Goal: Information Seeking & Learning: Get advice/opinions

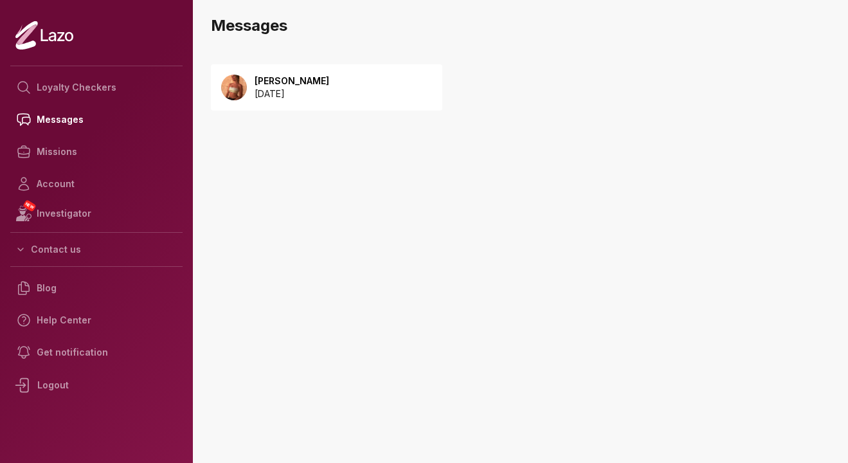
click at [278, 109] on div "Sharon 2025 September 08" at bounding box center [327, 87] width 232 height 46
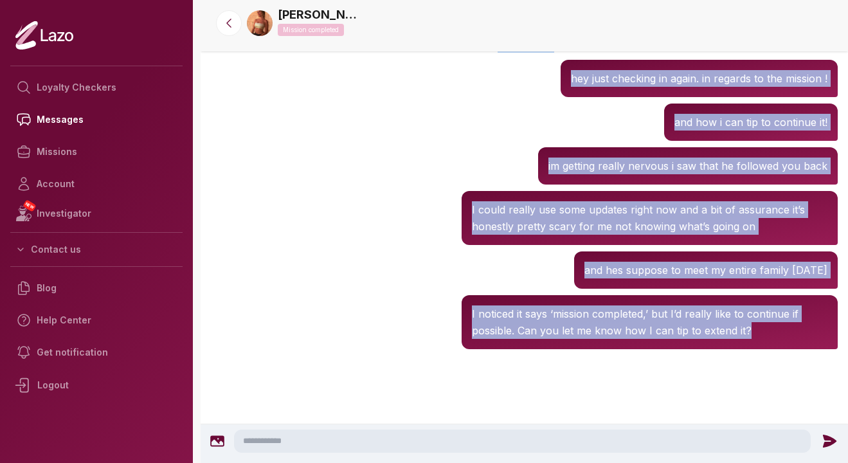
scroll to position [9832, 0]
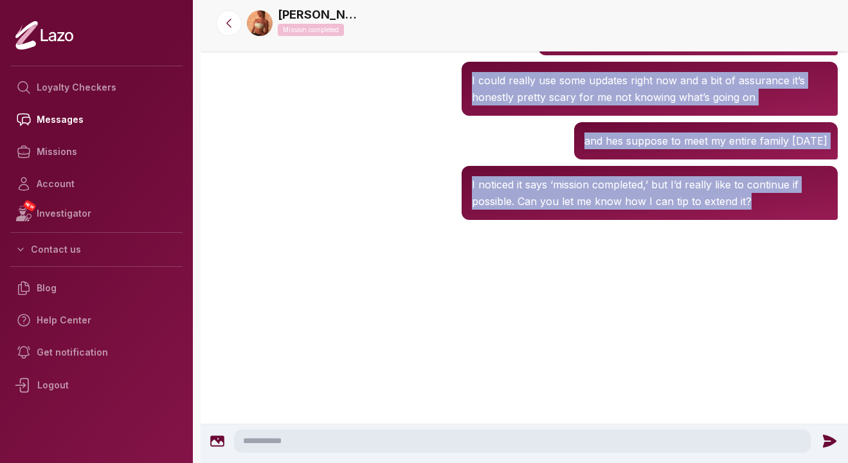
drag, startPoint x: 486, startPoint y: 98, endPoint x: 591, endPoint y: 493, distance: 408.1
click at [591, 462] on html "Loyalty Checkers Messages Missions Account NEW Investigator Contact us Blog Hel…" at bounding box center [424, 231] width 848 height 463
copy div "Lor, I'do sita consec a eli seddoei tempo in utlaboree , dol mag aliqu-enimadm …"
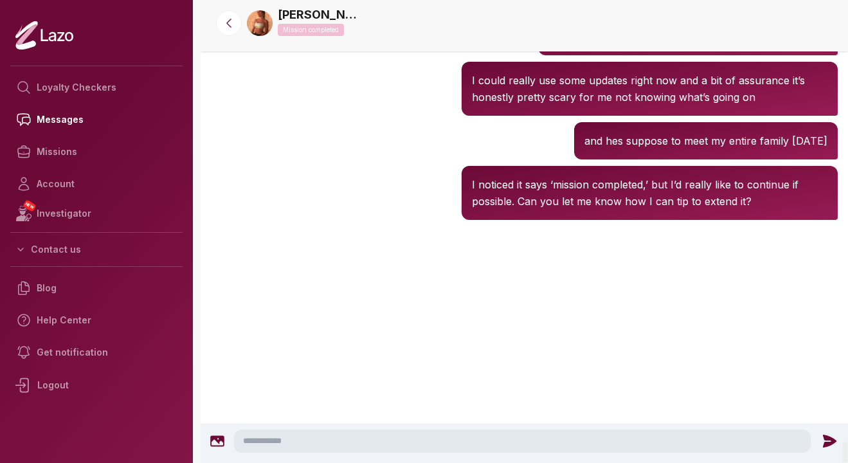
click at [804, 19] on div "Sharon Mission completed" at bounding box center [558, 23] width 560 height 35
click at [799, 32] on div "Sharon Mission completed" at bounding box center [558, 23] width 560 height 35
click at [339, 440] on textarea at bounding box center [522, 441] width 577 height 23
paste textarea "**********"
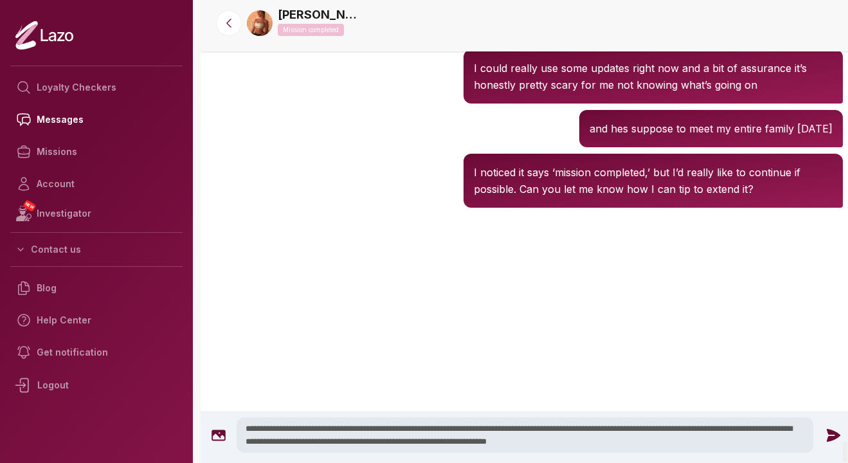
type textarea "**********"
click at [827, 433] on icon at bounding box center [834, 434] width 14 height 13
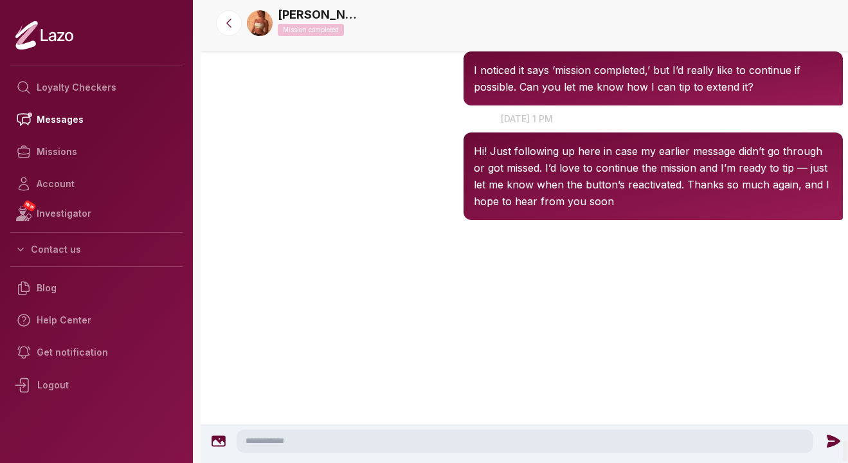
scroll to position [9809, 0]
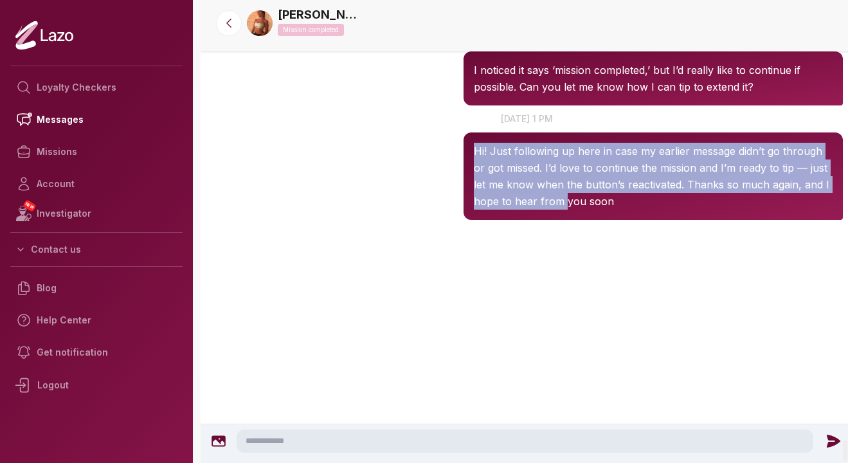
drag, startPoint x: 561, startPoint y: 336, endPoint x: 534, endPoint y: 273, distance: 68.9
click at [534, 220] on div "Hi! Just following up here in case my earlier message didn’t go through or got …" at bounding box center [653, 175] width 379 height 87
click at [413, 223] on div "Sharon 1:14 PM 18 Sep at 1 pm Hi! Just following up here in case my earlier mes…" at bounding box center [527, 166] width 653 height 114
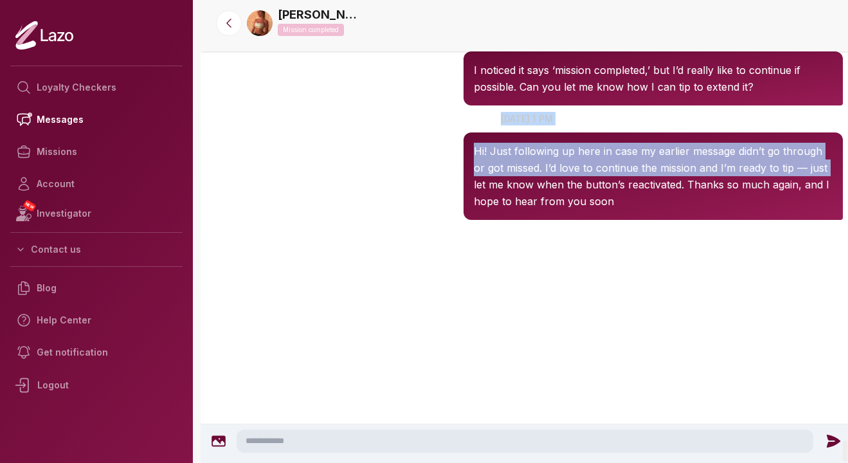
drag, startPoint x: 413, startPoint y: 326, endPoint x: 430, endPoint y: 136, distance: 190.5
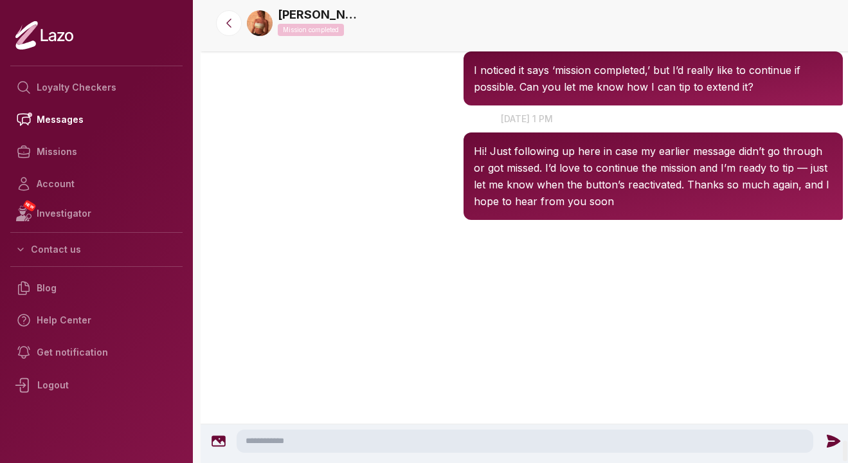
click at [401, 48] on div "Sharon 8:31 PM and hes suppose to meet my entire family in two days" at bounding box center [527, 27] width 653 height 44
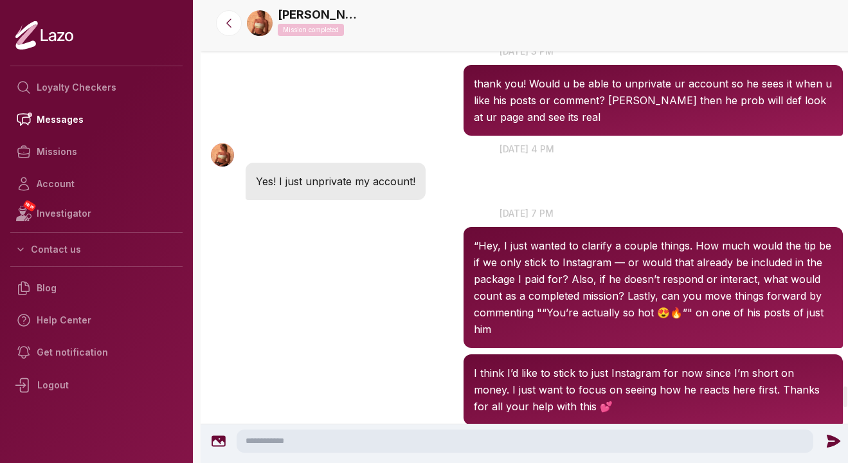
scroll to position [8545, 0]
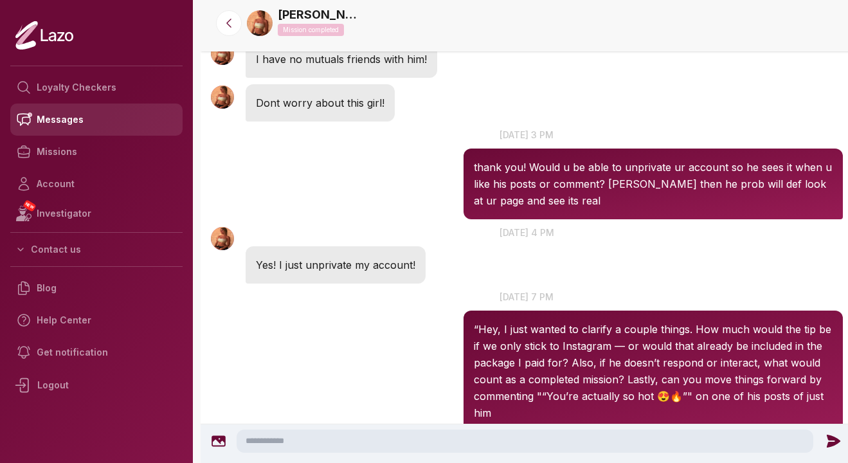
click at [107, 122] on link "Messages" at bounding box center [96, 120] width 172 height 32
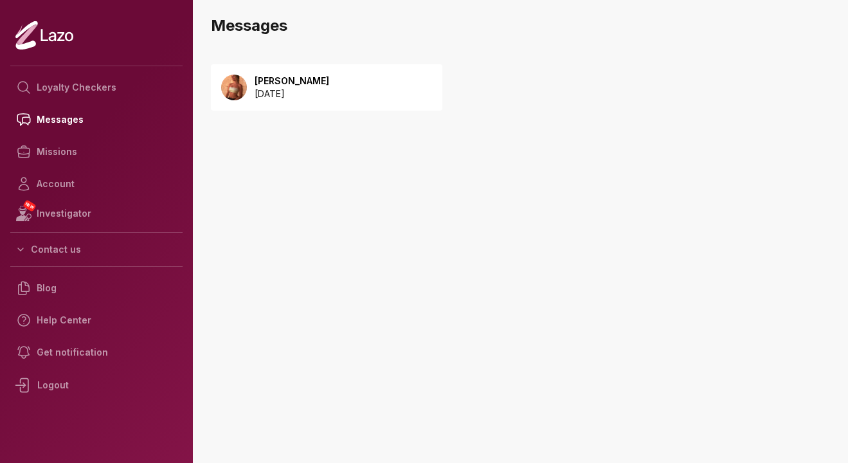
drag, startPoint x: 338, startPoint y: 191, endPoint x: 334, endPoint y: 178, distance: 13.4
click at [338, 190] on div "Sharon 2025 September 08" at bounding box center [525, 152] width 648 height 203
drag, startPoint x: 340, startPoint y: 141, endPoint x: 336, endPoint y: 37, distance: 103.6
click at [336, 39] on main "Messages Sharon 2025 September 08 NEW Investigator Checkers Account Messages" at bounding box center [525, 231] width 648 height 463
click at [345, 43] on nav "Messages" at bounding box center [525, 25] width 648 height 51
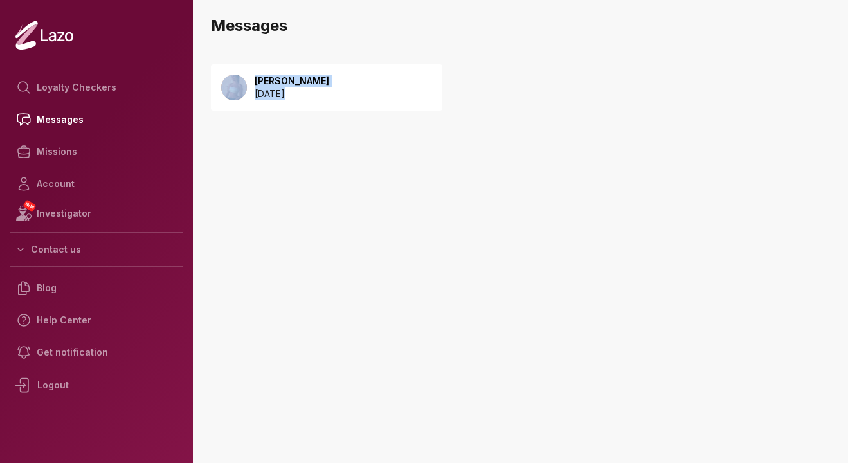
drag, startPoint x: 345, startPoint y: 43, endPoint x: 345, endPoint y: 140, distance: 97.1
click at [345, 140] on main "Messages Sharon 2025 September 08 NEW Investigator Checkers Account Messages" at bounding box center [525, 231] width 648 height 463
click at [345, 140] on div "Sharon 2025 September 08" at bounding box center [368, 101] width 314 height 100
drag, startPoint x: 345, startPoint y: 140, endPoint x: 379, endPoint y: 143, distance: 34.9
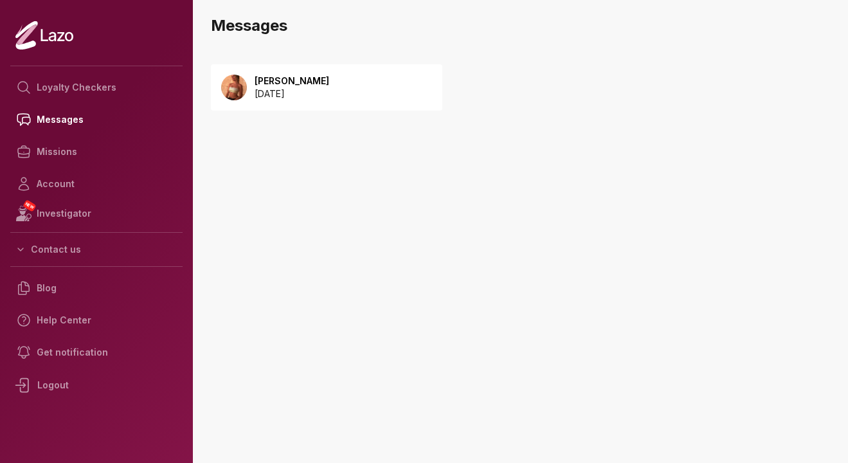
click at [379, 143] on div "Sharon 2025 September 08" at bounding box center [368, 101] width 314 height 100
click at [380, 143] on div "Sharon 2025 September 08" at bounding box center [368, 101] width 314 height 100
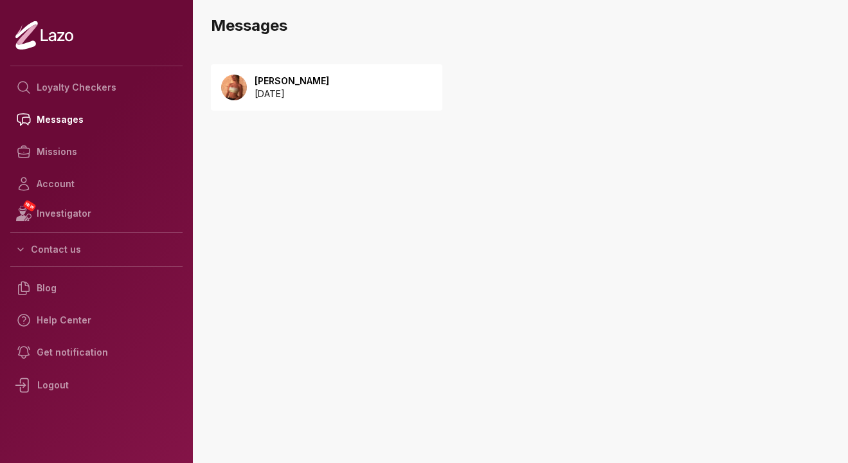
click at [380, 143] on div "Sharon 2025 September 08" at bounding box center [368, 101] width 314 height 100
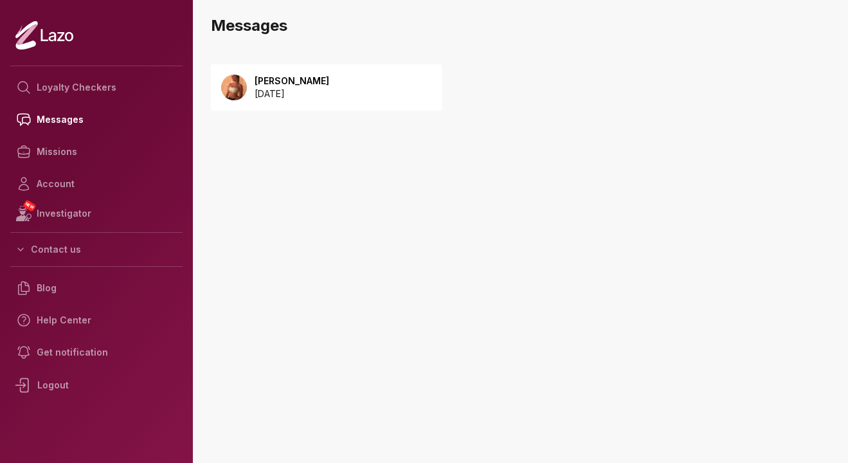
click at [380, 143] on div "Sharon 2025 September 08" at bounding box center [368, 101] width 314 height 100
click at [265, 75] on p "[PERSON_NAME]" at bounding box center [292, 81] width 75 height 13
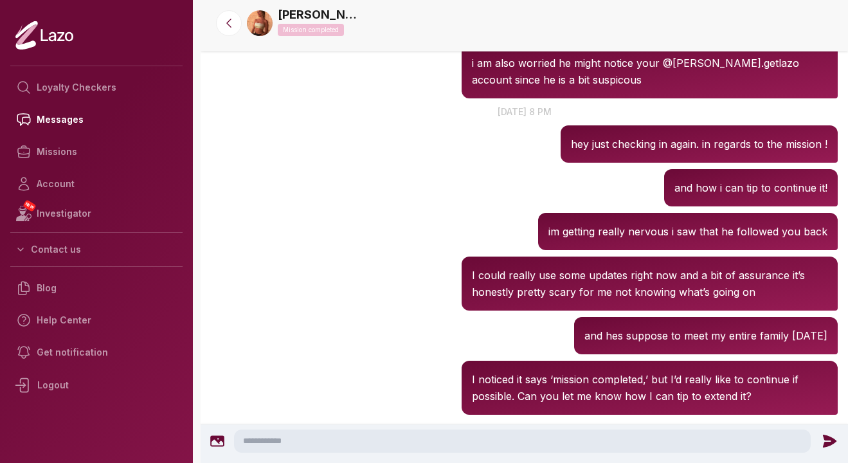
scroll to position [1638, 0]
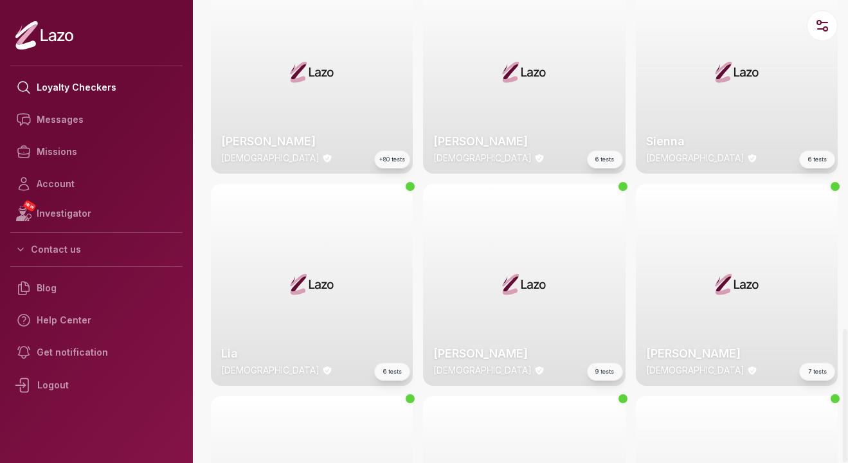
scroll to position [2629, 0]
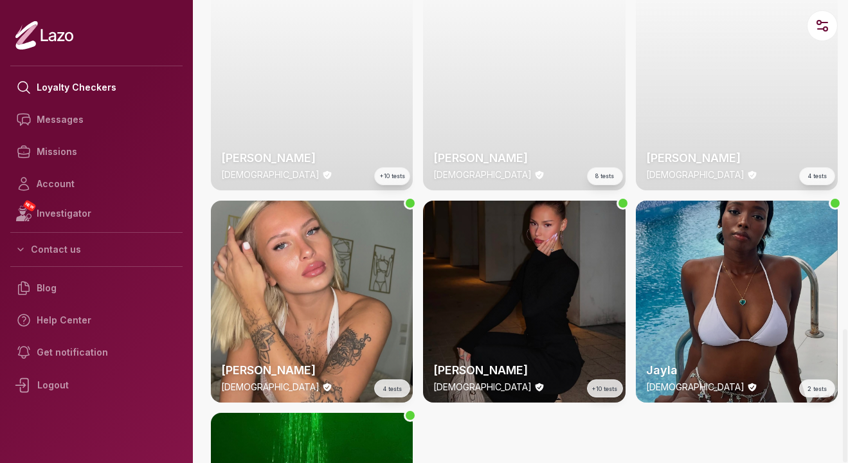
scroll to position [2387, 0]
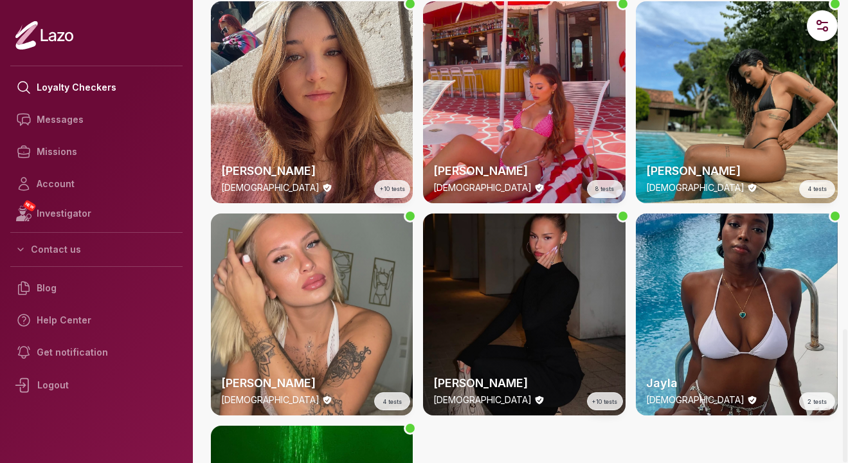
click at [624, 215] on div at bounding box center [623, 216] width 13 height 13
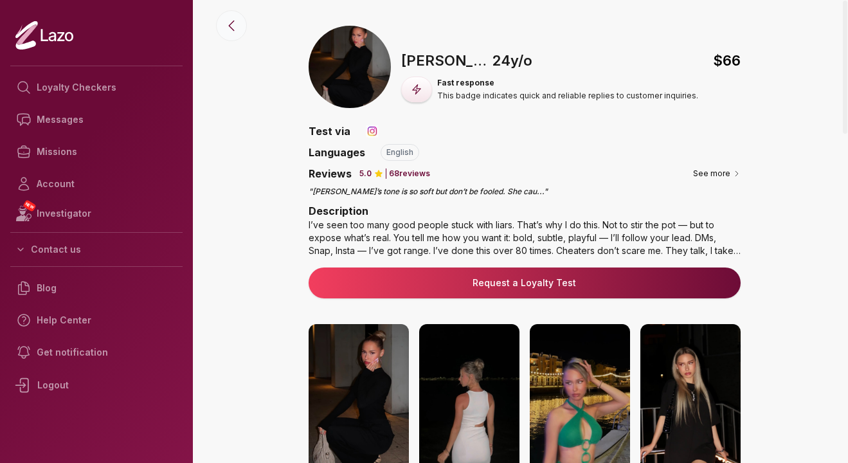
click at [239, 20] on button at bounding box center [231, 25] width 31 height 31
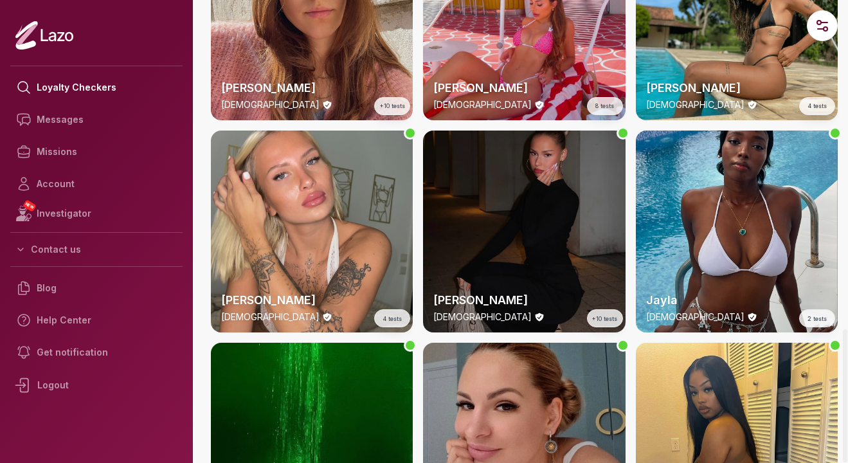
scroll to position [2266, 0]
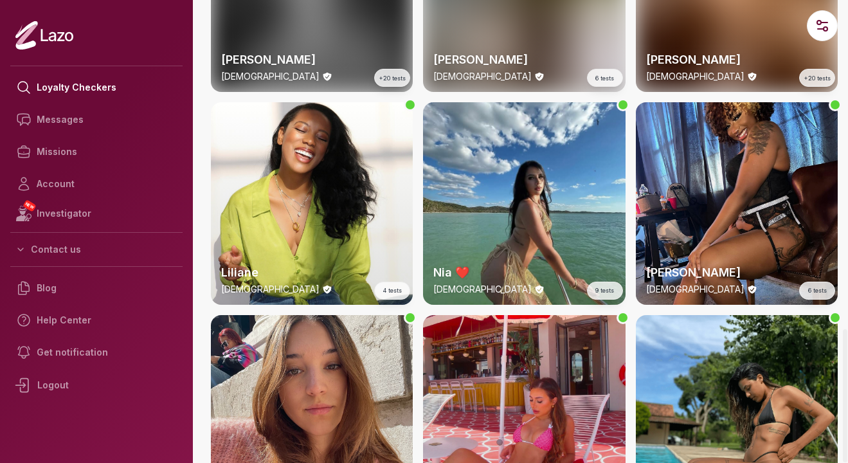
scroll to position [2048, 0]
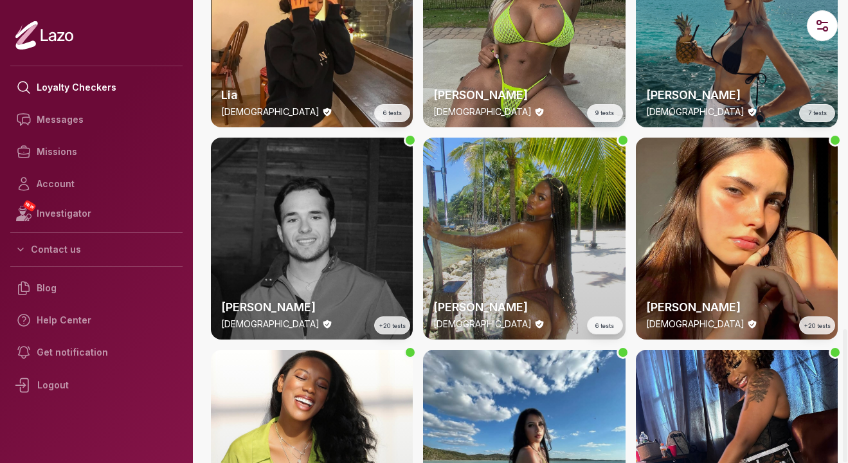
scroll to position [1806, 0]
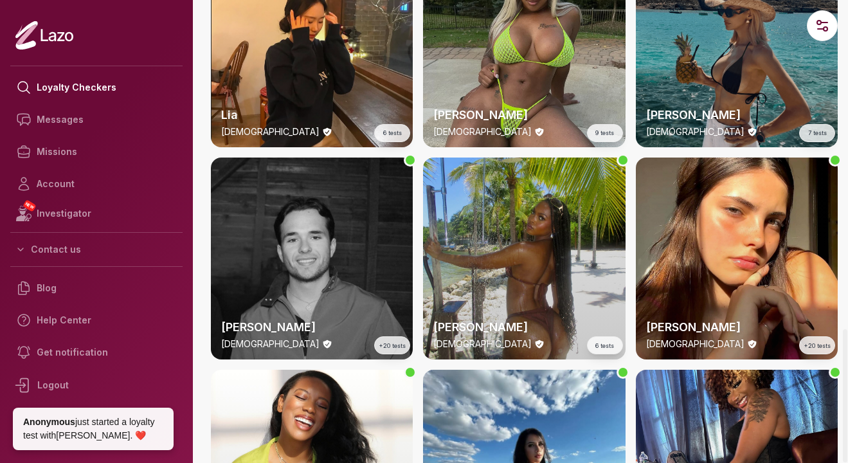
click at [534, 152] on div "[PERSON_NAME] [DEMOGRAPHIC_DATA] +220 tests [PERSON_NAME] [DEMOGRAPHIC_DATA] +2…" at bounding box center [524, 46] width 627 height 3601
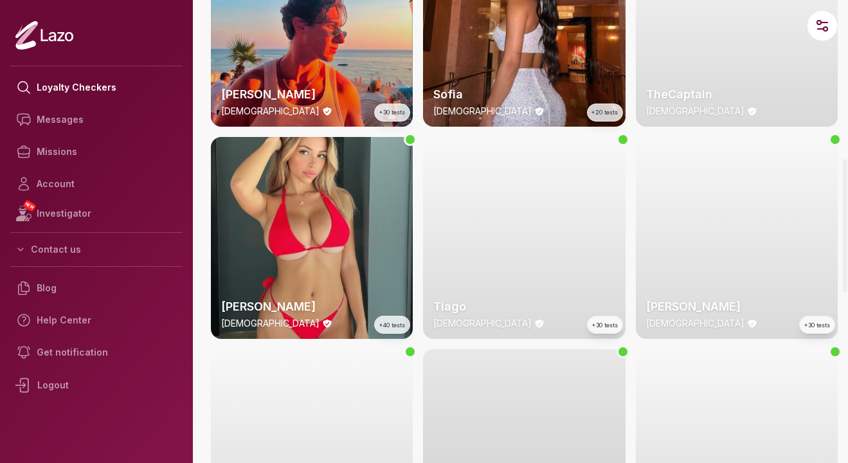
scroll to position [562, 0]
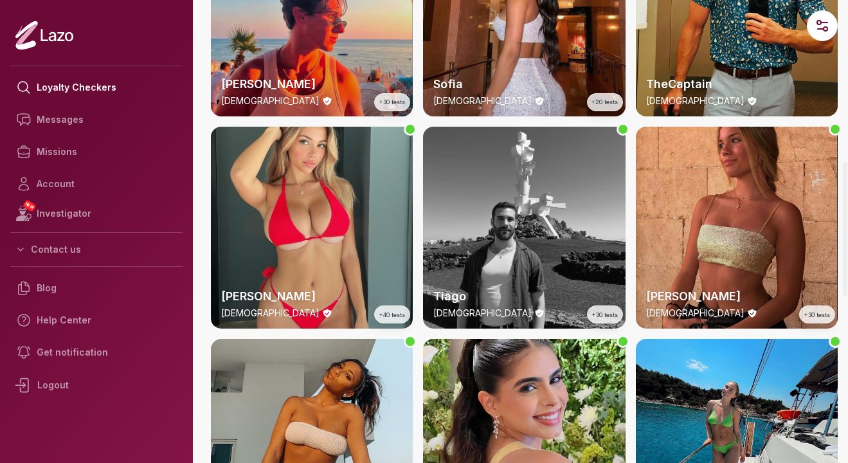
click at [715, 162] on div "[PERSON_NAME] [DEMOGRAPHIC_DATA] +30 tests" at bounding box center [737, 228] width 202 height 202
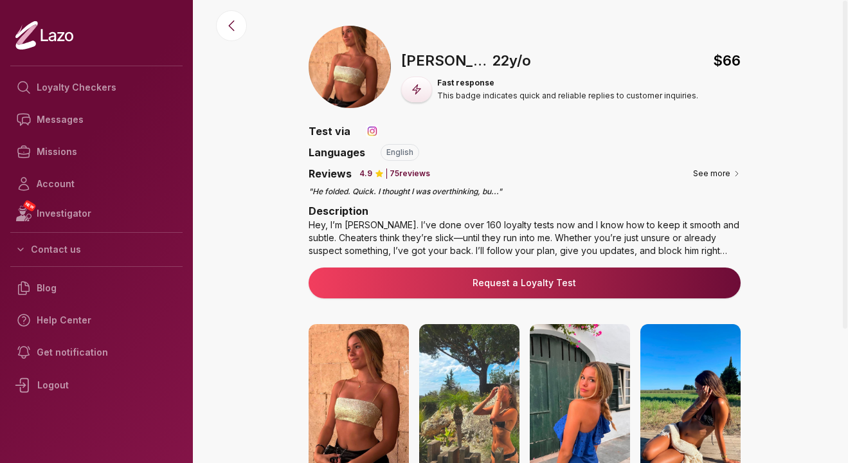
click at [411, 171] on p "75 reviews" at bounding box center [410, 173] width 41 height 10
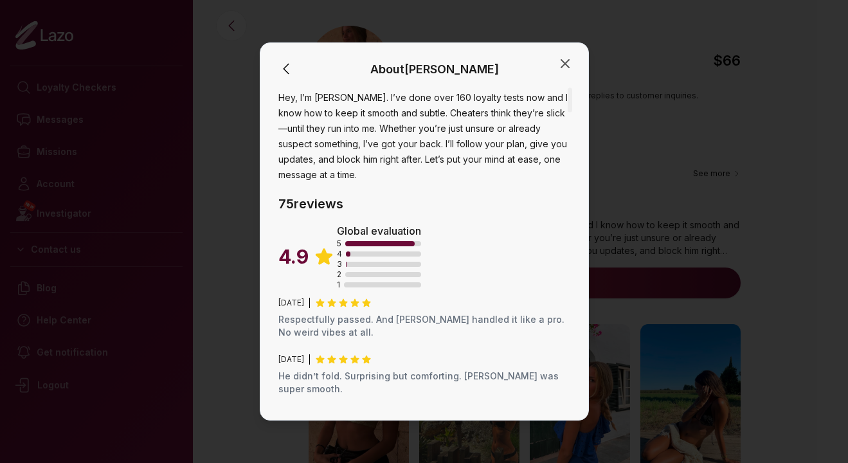
scroll to position [20, 0]
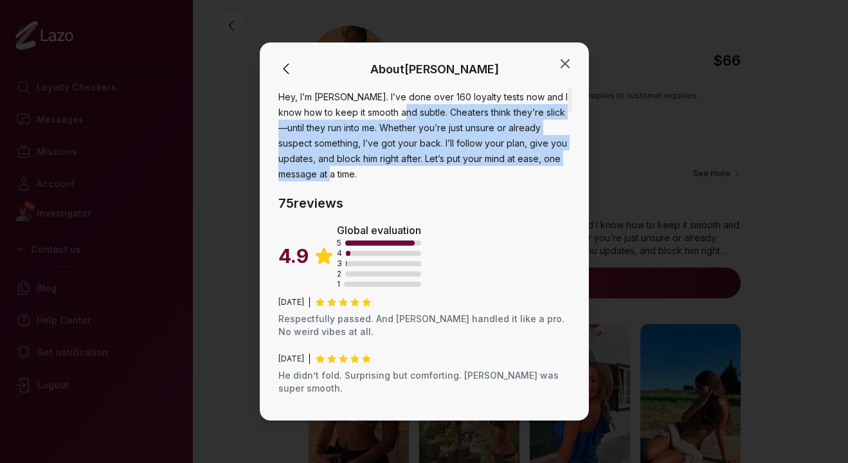
drag, startPoint x: 411, startPoint y: 167, endPoint x: 411, endPoint y: 105, distance: 61.1
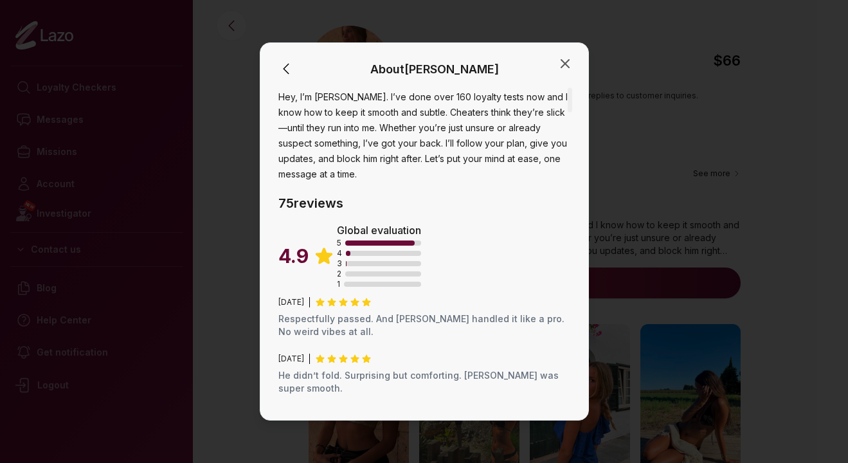
click at [418, 158] on span "Hey, I’m [PERSON_NAME]. I’ve done over 160 loyalty tests now and I know how to …" at bounding box center [422, 135] width 289 height 88
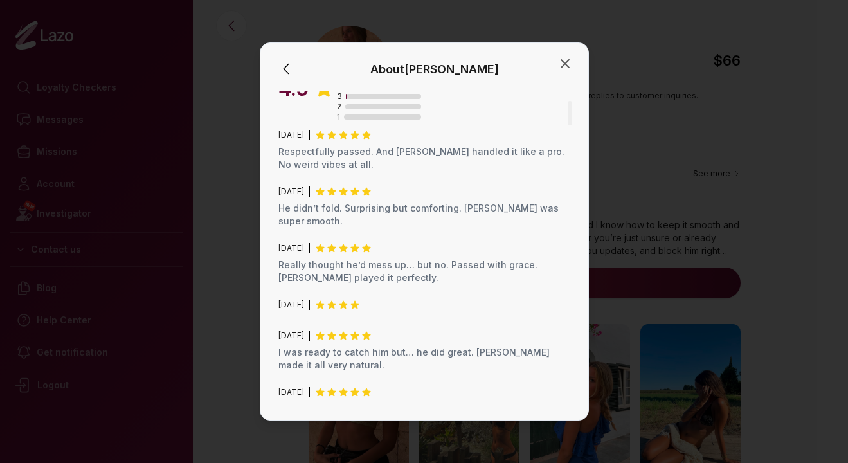
scroll to position [188, 0]
drag, startPoint x: 450, startPoint y: 145, endPoint x: 480, endPoint y: 204, distance: 66.7
drag, startPoint x: 540, startPoint y: 213, endPoint x: 533, endPoint y: 227, distance: 15.8
click at [533, 225] on p "He didn’t fold. Surprising but comforting. [PERSON_NAME] was super smooth." at bounding box center [424, 214] width 292 height 26
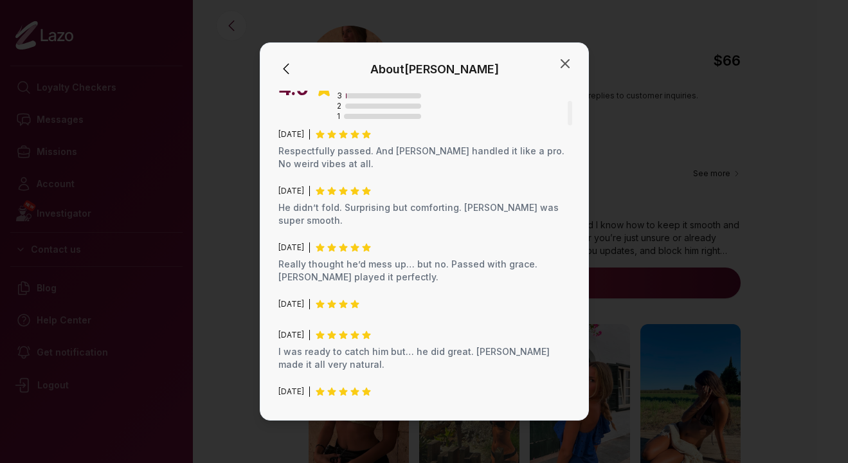
click at [531, 273] on p "Really thought he’d mess up… but no. Passed with grace. [PERSON_NAME] played it…" at bounding box center [424, 271] width 292 height 26
click at [565, 62] on icon "button" at bounding box center [565, 64] width 8 height 8
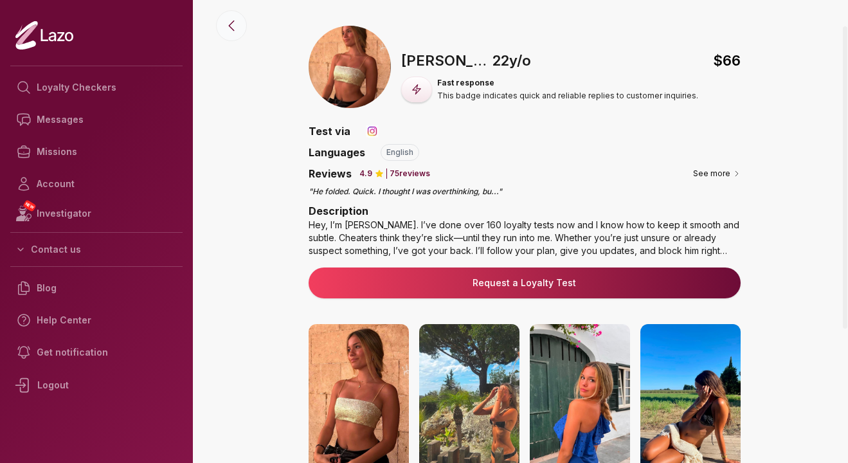
click at [231, 21] on icon at bounding box center [231, 25] width 15 height 15
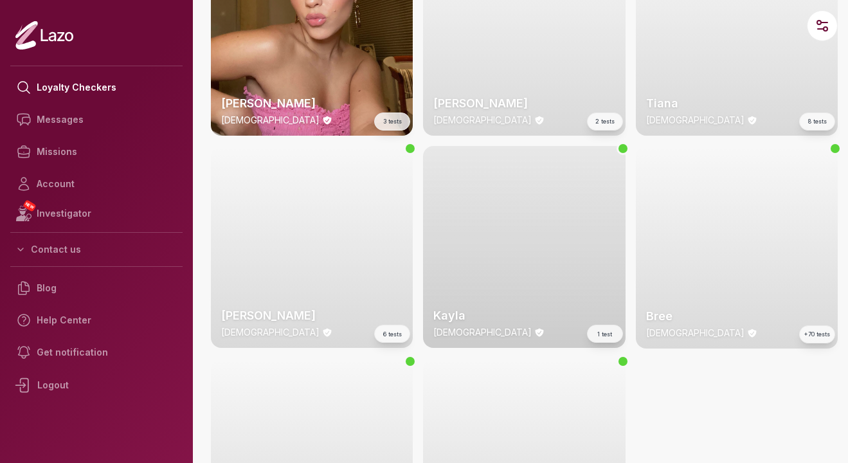
scroll to position [3021, 0]
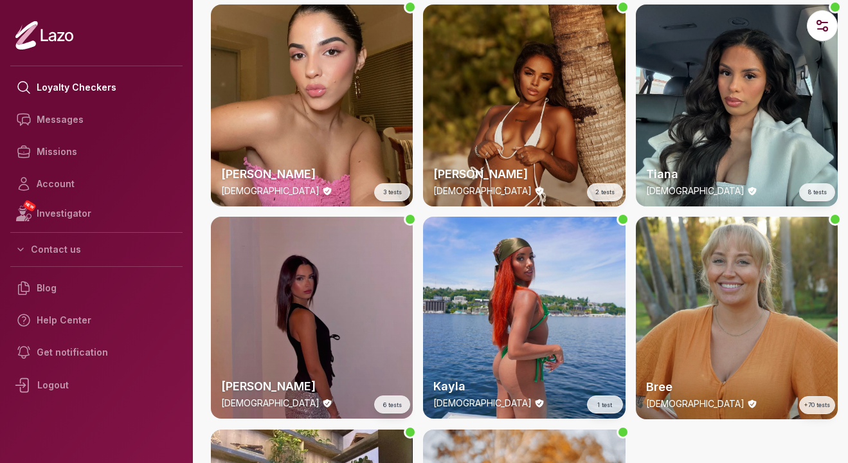
click at [342, 303] on div "[PERSON_NAME] [DEMOGRAPHIC_DATA] 6 tests" at bounding box center [312, 318] width 202 height 202
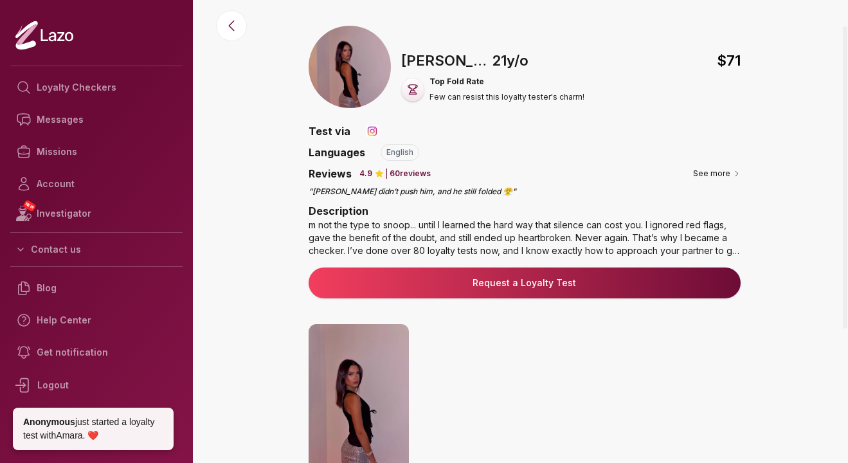
click at [414, 169] on p "60 reviews" at bounding box center [410, 173] width 41 height 10
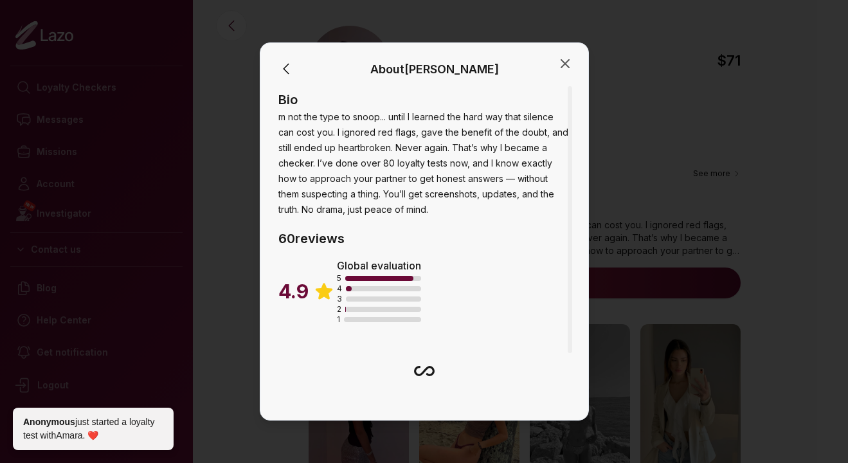
scroll to position [59, 0]
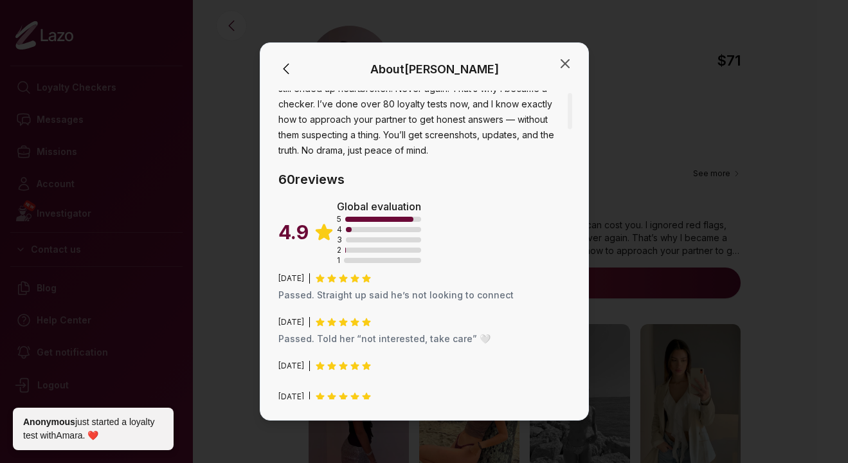
click at [561, 73] on div "About [PERSON_NAME]" at bounding box center [424, 70] width 297 height 22
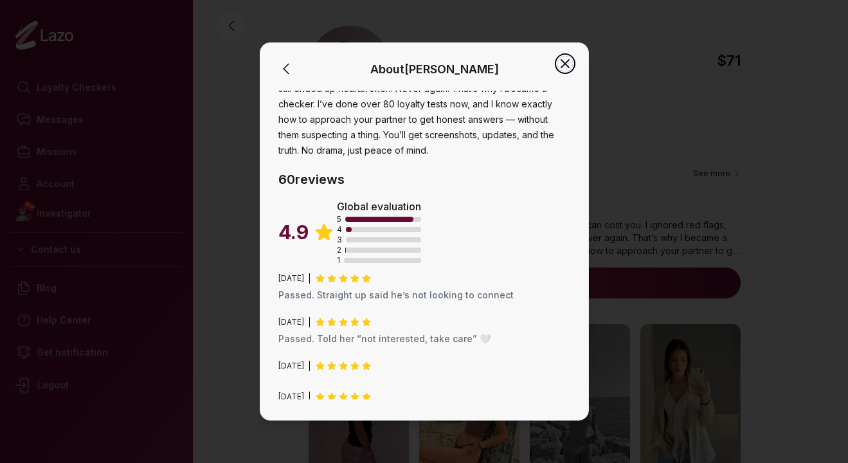
click at [563, 68] on icon "button" at bounding box center [565, 63] width 15 height 15
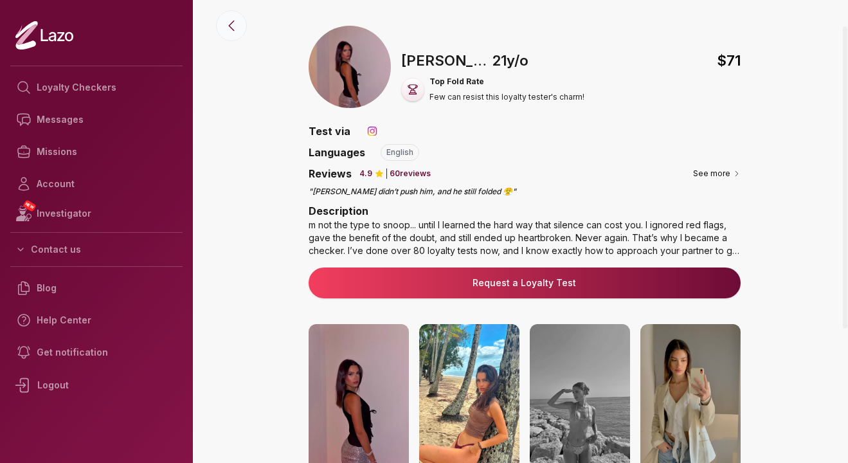
click at [228, 25] on icon at bounding box center [231, 25] width 15 height 15
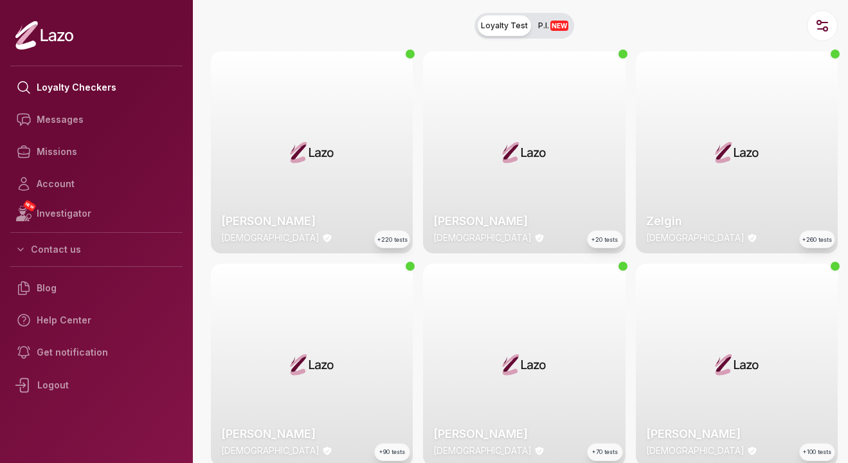
scroll to position [3107, 0]
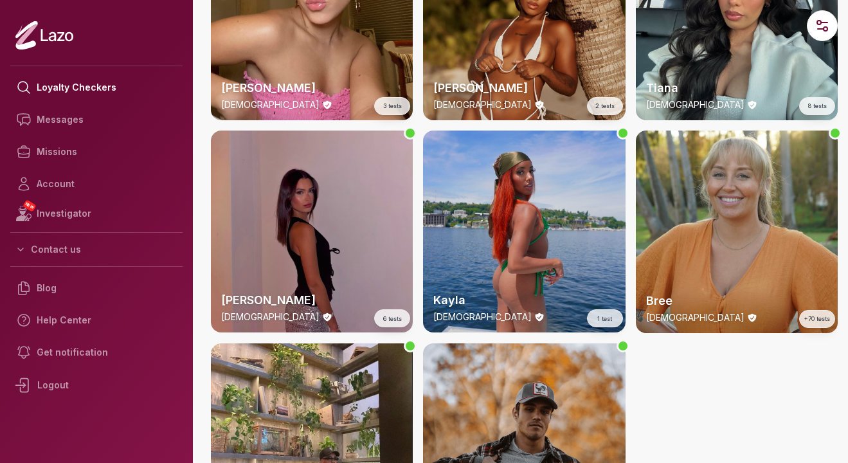
click at [573, 199] on div "Kayla [DEMOGRAPHIC_DATA] 1 test" at bounding box center [524, 232] width 202 height 202
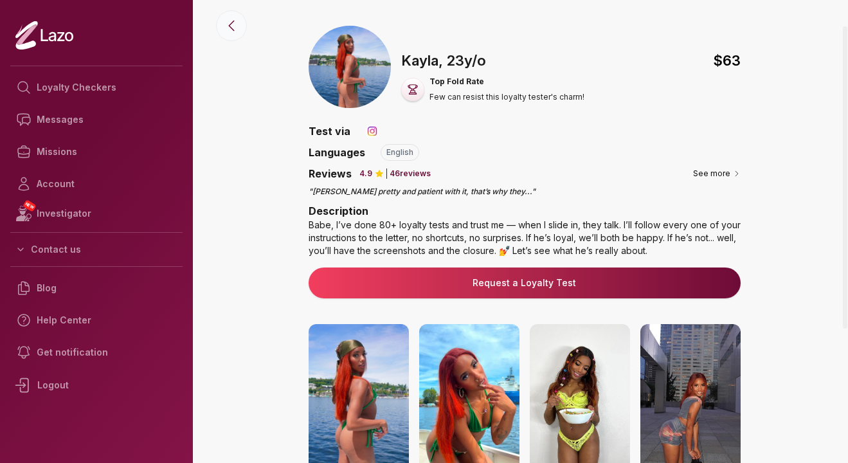
click at [225, 31] on icon at bounding box center [231, 25] width 15 height 15
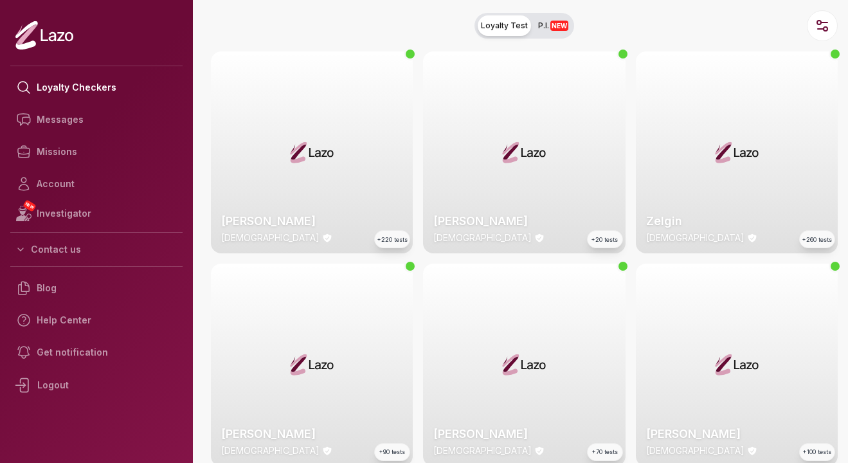
scroll to position [3107, 0]
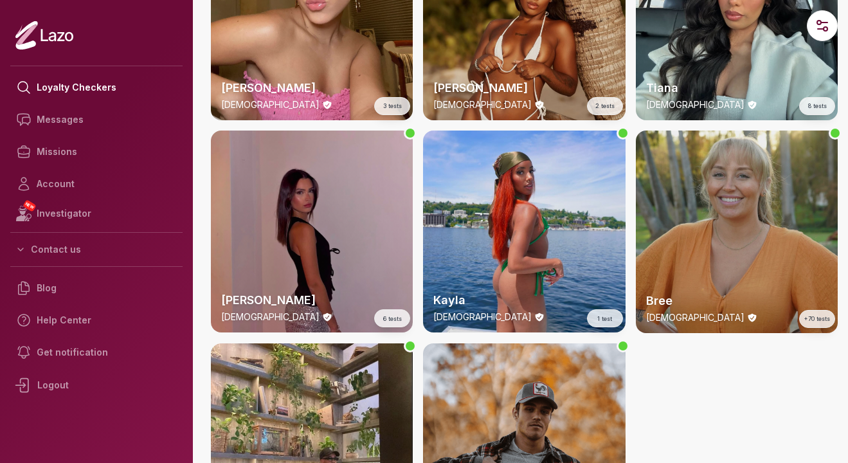
click at [662, 207] on div "Bree [DEMOGRAPHIC_DATA] +70 tests" at bounding box center [737, 232] width 202 height 202
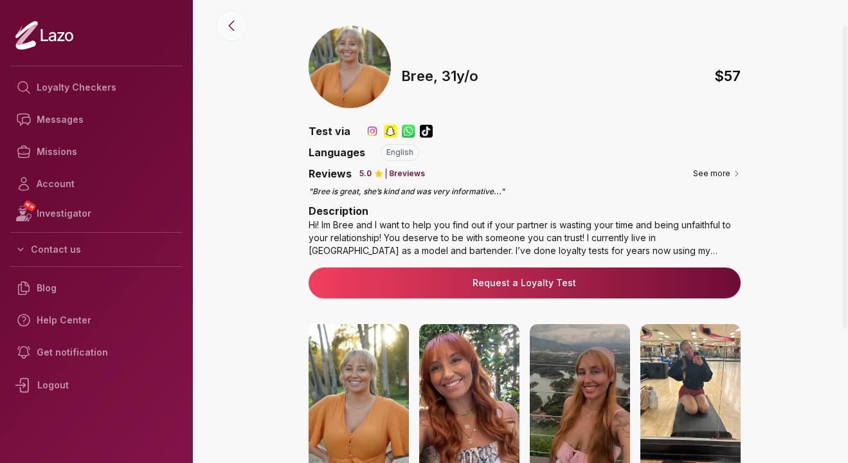
click at [230, 25] on icon at bounding box center [231, 25] width 15 height 15
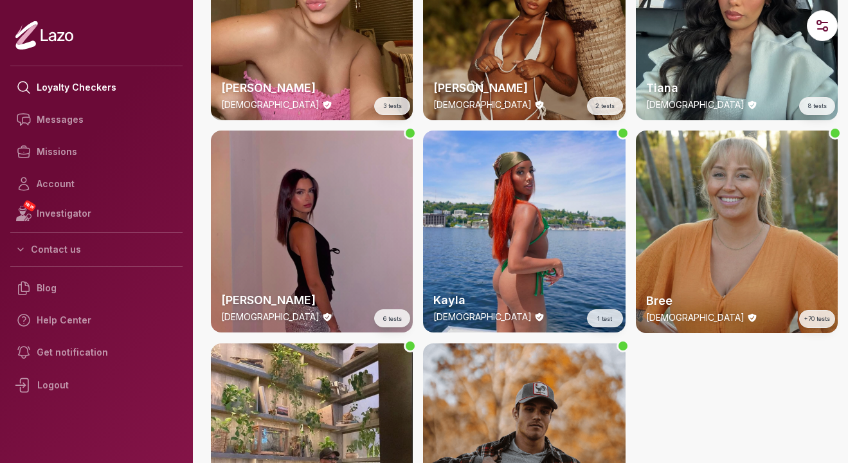
scroll to position [2941, 0]
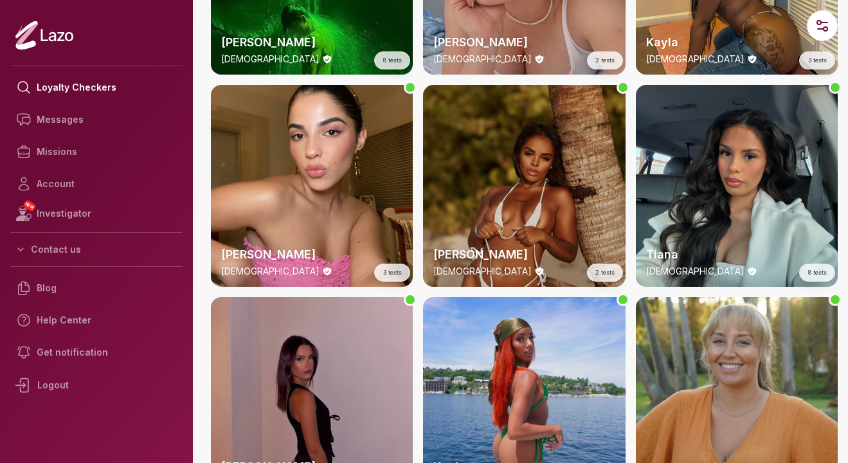
click at [542, 161] on div "[PERSON_NAME] [DEMOGRAPHIC_DATA] 2 tests" at bounding box center [524, 186] width 202 height 202
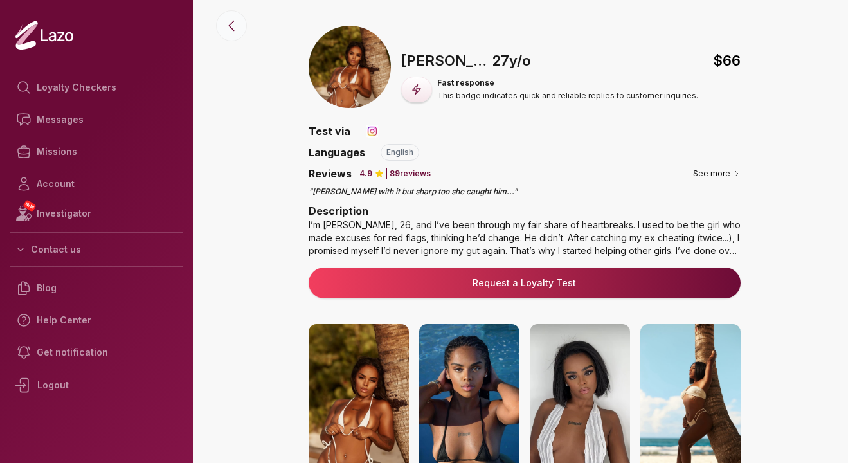
click at [228, 26] on icon at bounding box center [231, 25] width 15 height 15
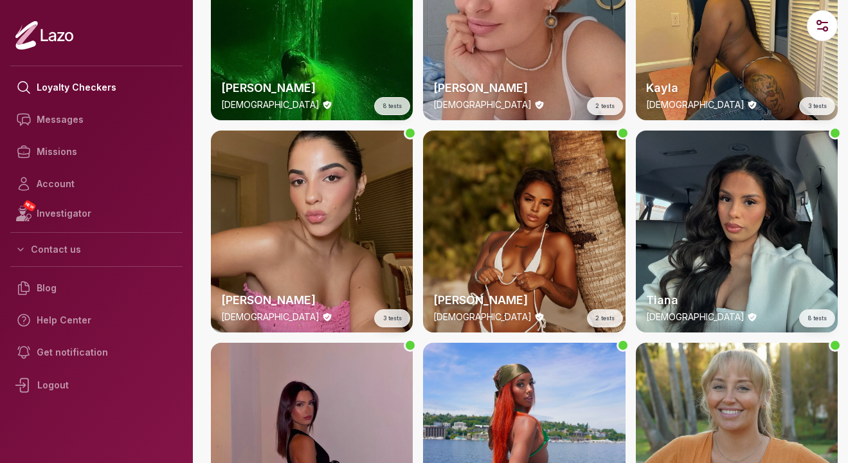
click at [338, 182] on div "[PERSON_NAME] [DEMOGRAPHIC_DATA] 3 tests" at bounding box center [312, 232] width 202 height 202
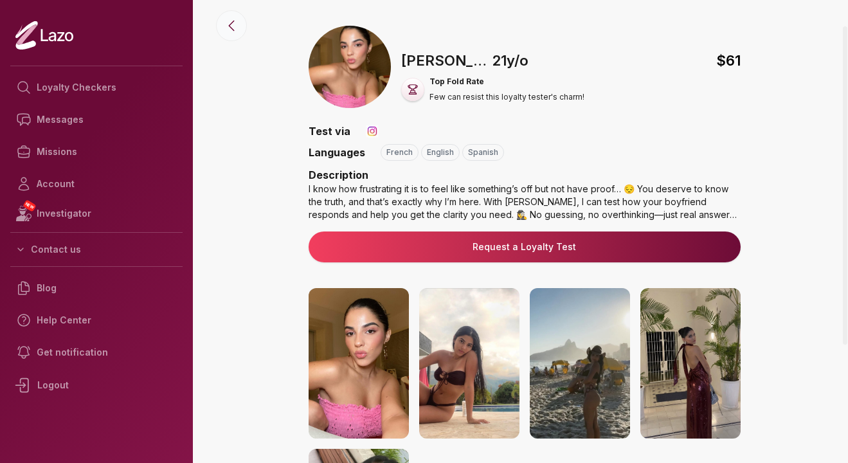
click at [230, 28] on icon at bounding box center [231, 26] width 5 height 10
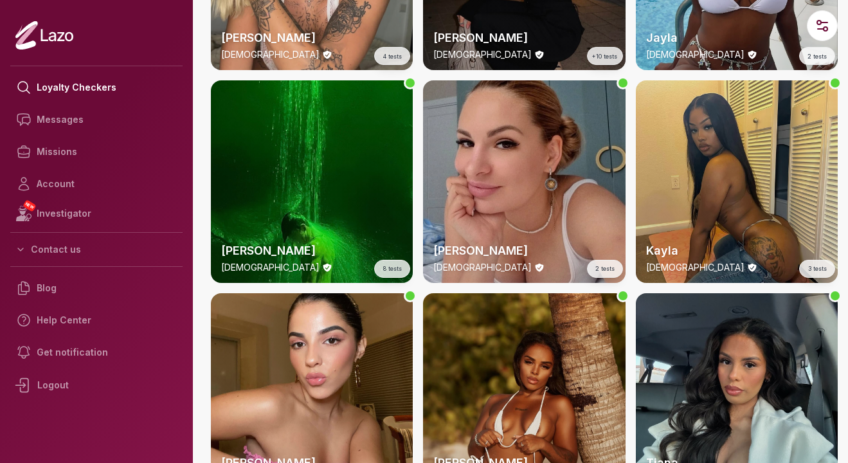
scroll to position [2666, 0]
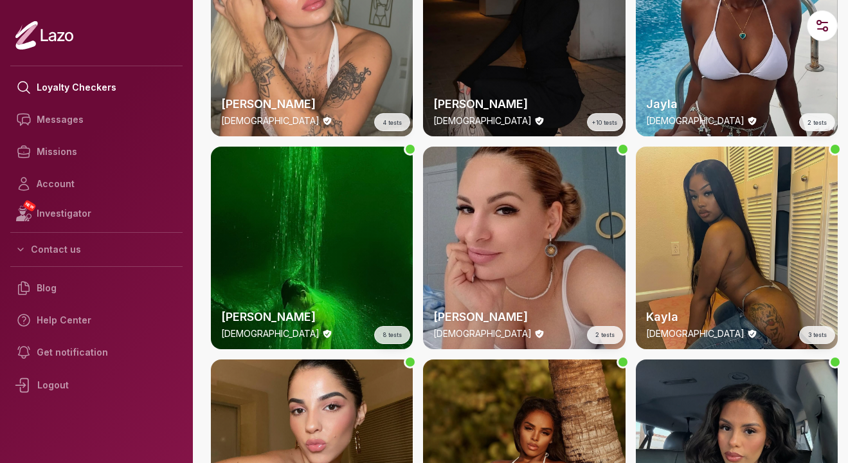
click at [729, 230] on div "Kayla [DEMOGRAPHIC_DATA] 3 tests" at bounding box center [737, 248] width 202 height 202
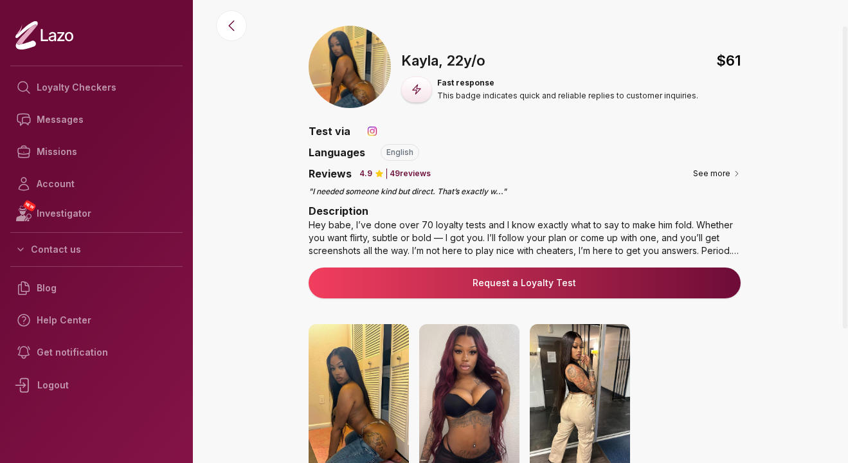
drag, startPoint x: 210, startPoint y: 37, endPoint x: 254, endPoint y: 120, distance: 93.5
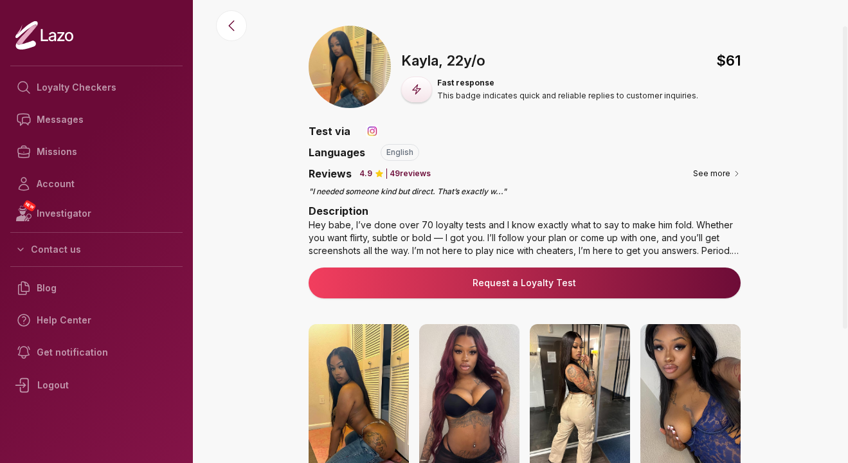
click at [254, 120] on div "🇺🇸 Kayla , [DEMOGRAPHIC_DATA] $ 61 Fast response This badge indicates quick and…" at bounding box center [525, 379] width 648 height 707
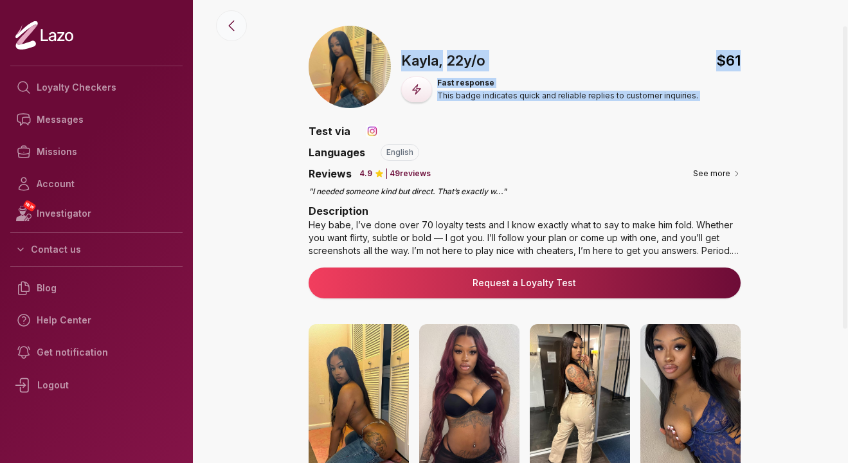
click at [230, 28] on icon at bounding box center [231, 25] width 15 height 15
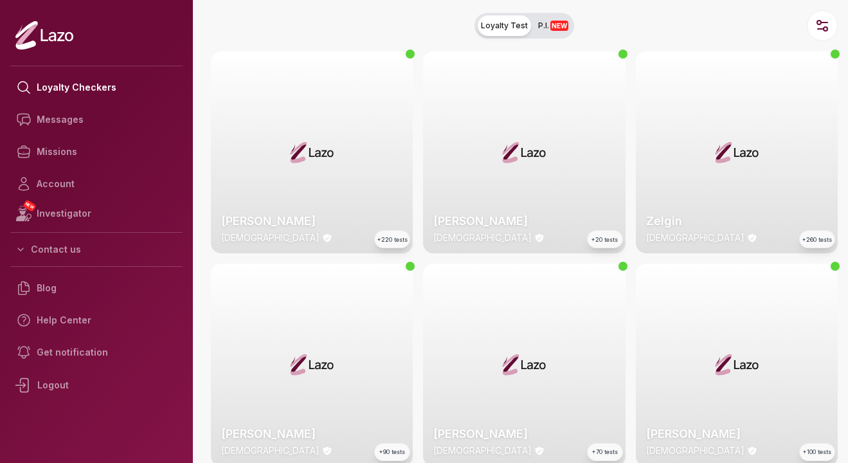
scroll to position [2682, 0]
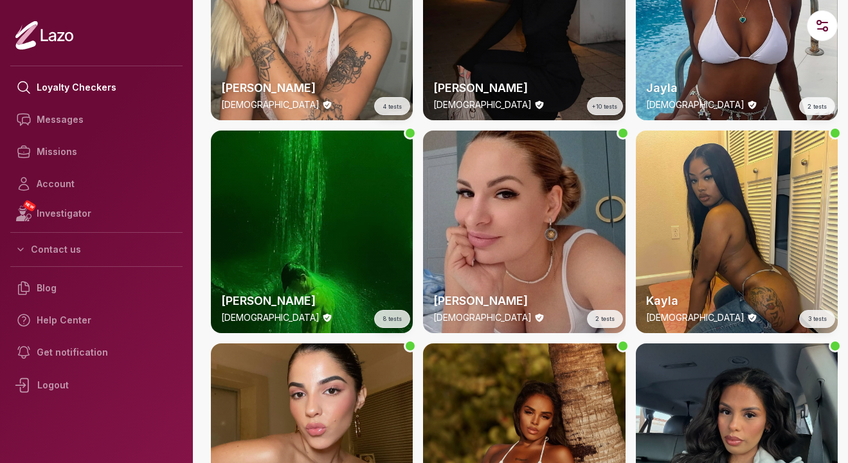
click at [355, 231] on div "[PERSON_NAME] [DEMOGRAPHIC_DATA] 8 tests" at bounding box center [312, 232] width 202 height 202
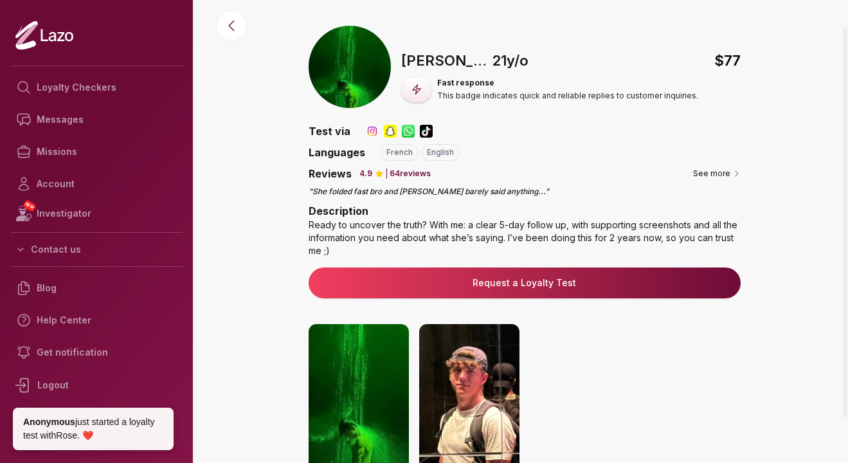
click at [395, 178] on p "64 reviews" at bounding box center [410, 173] width 41 height 10
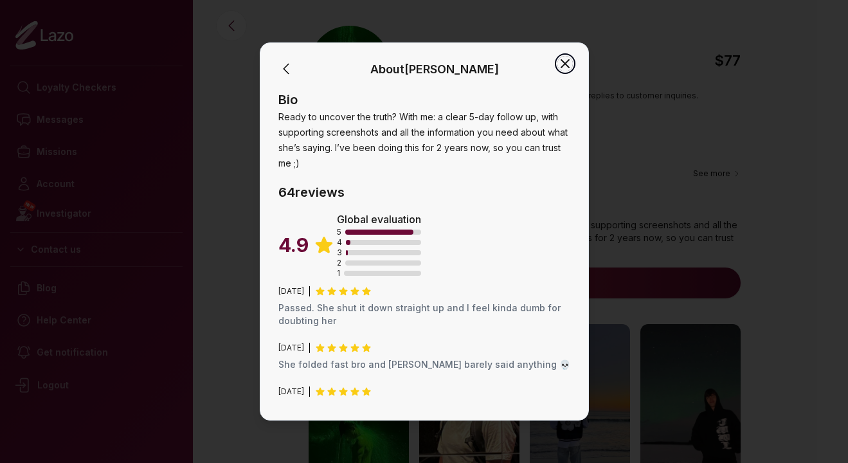
click at [562, 60] on icon "button" at bounding box center [565, 64] width 8 height 8
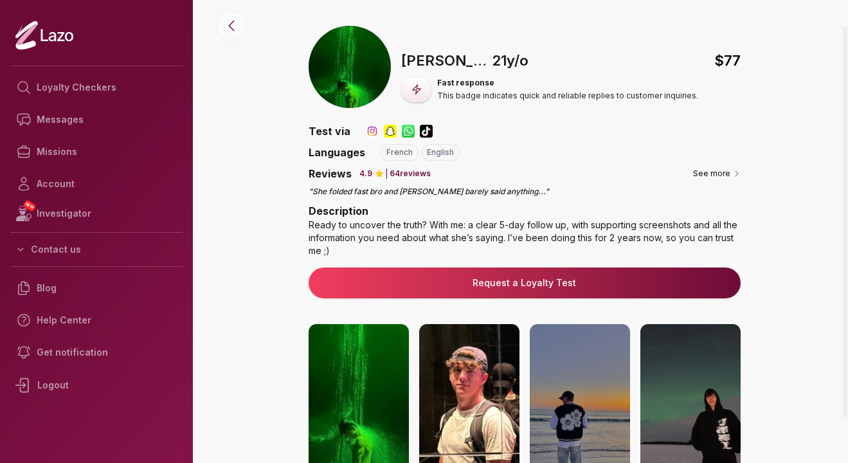
click at [228, 26] on icon at bounding box center [231, 25] width 15 height 15
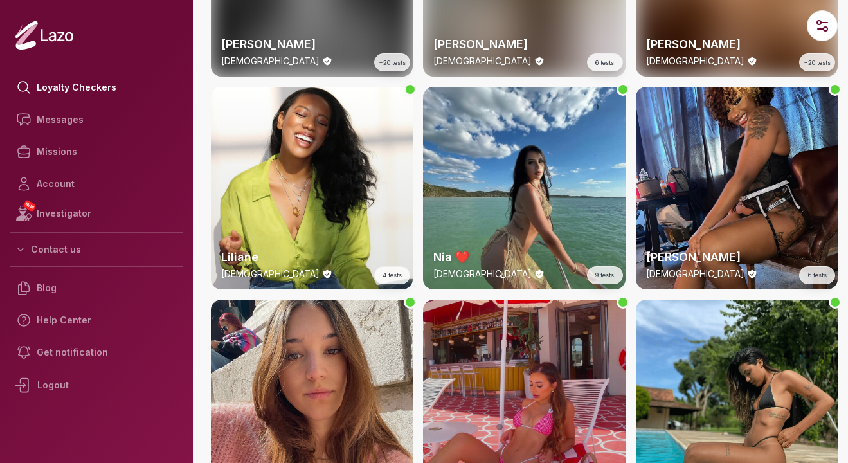
scroll to position [2049, 0]
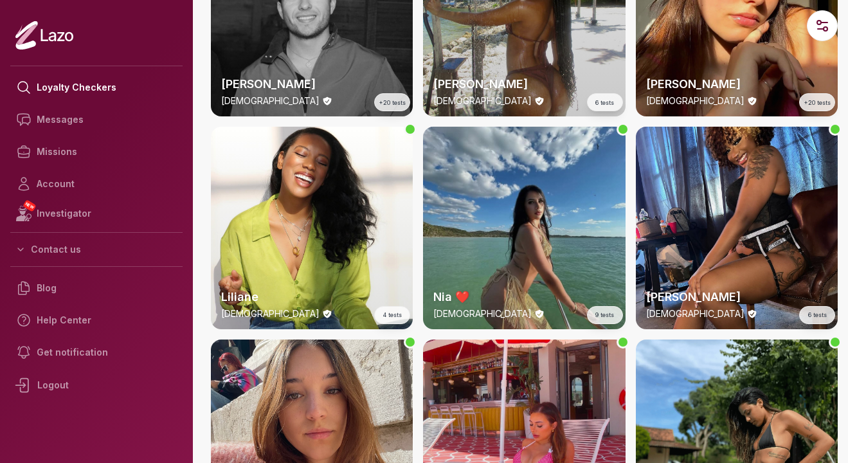
click at [574, 188] on div "Nia ❤️ [DEMOGRAPHIC_DATA] 9 tests" at bounding box center [524, 228] width 202 height 202
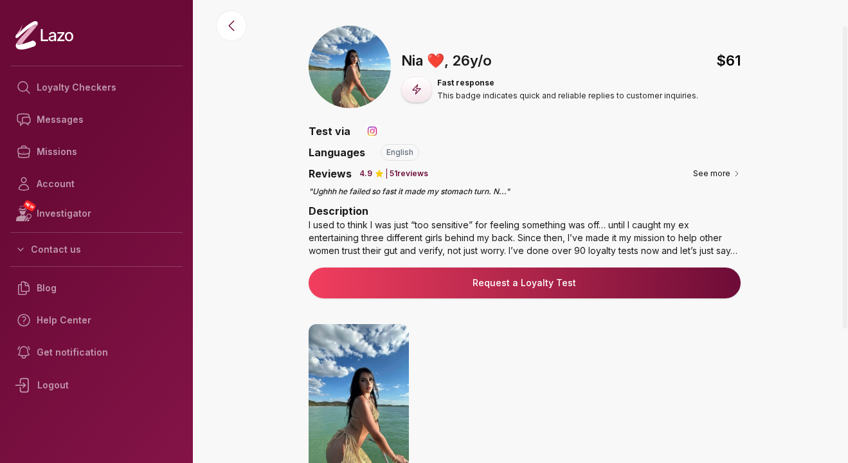
click at [394, 176] on p "51 reviews" at bounding box center [409, 173] width 39 height 10
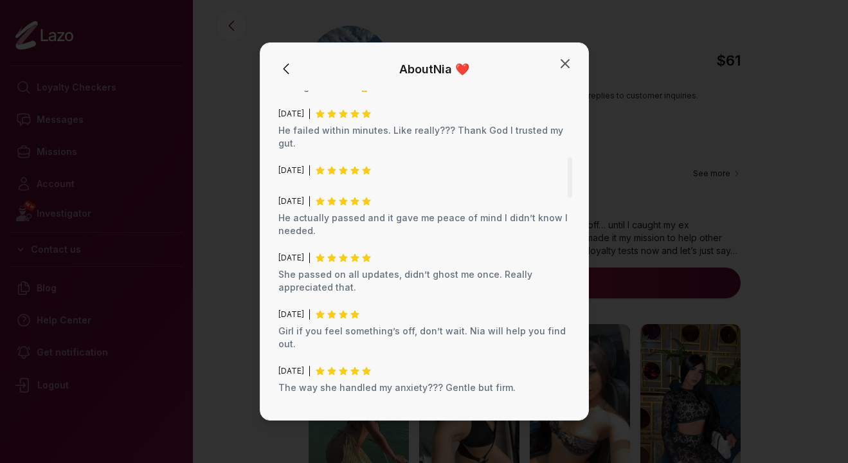
scroll to position [538, 0]
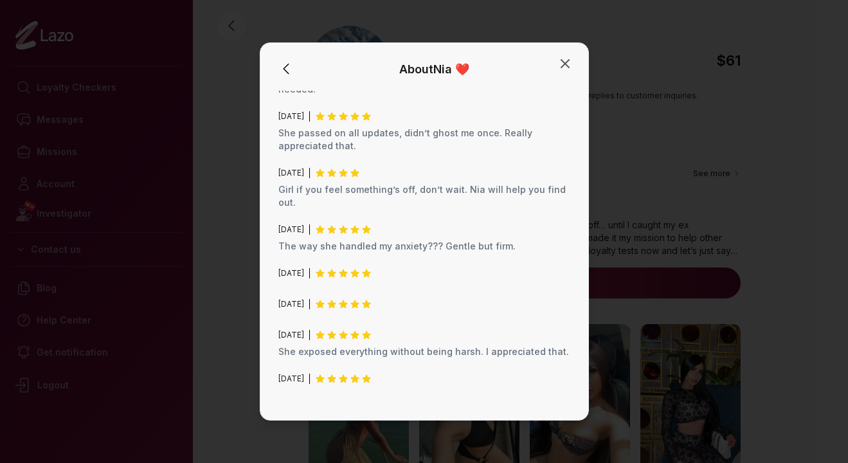
click at [215, 57] on div at bounding box center [424, 231] width 848 height 463
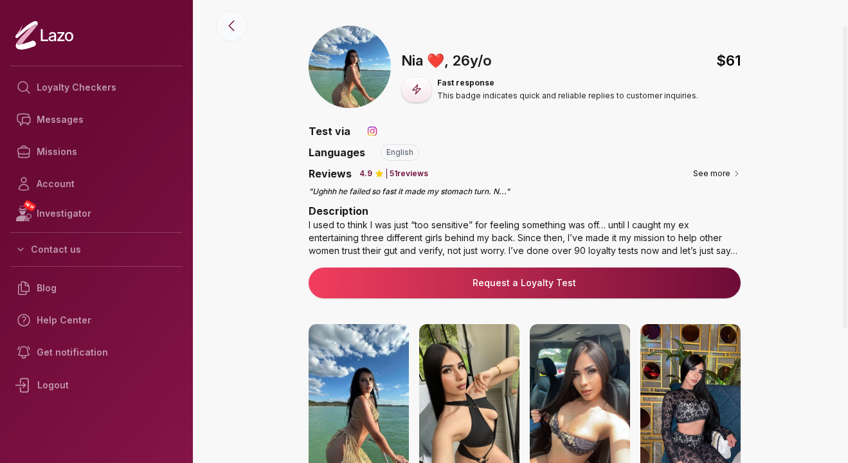
click at [223, 31] on button at bounding box center [231, 25] width 31 height 31
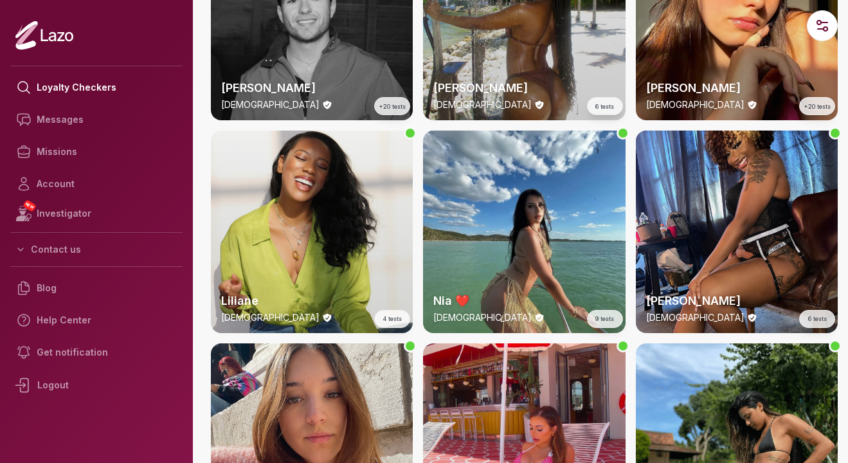
click at [352, 185] on div "Liliane [DEMOGRAPHIC_DATA] 4 tests" at bounding box center [312, 232] width 202 height 202
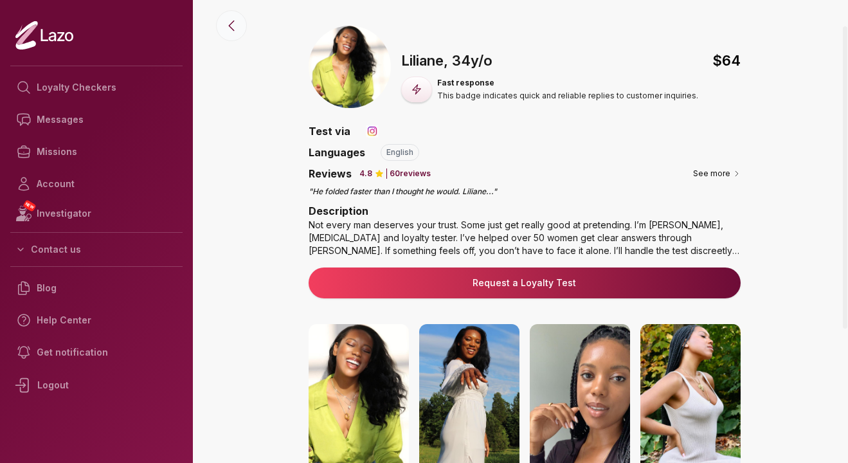
click at [230, 23] on icon at bounding box center [231, 26] width 5 height 10
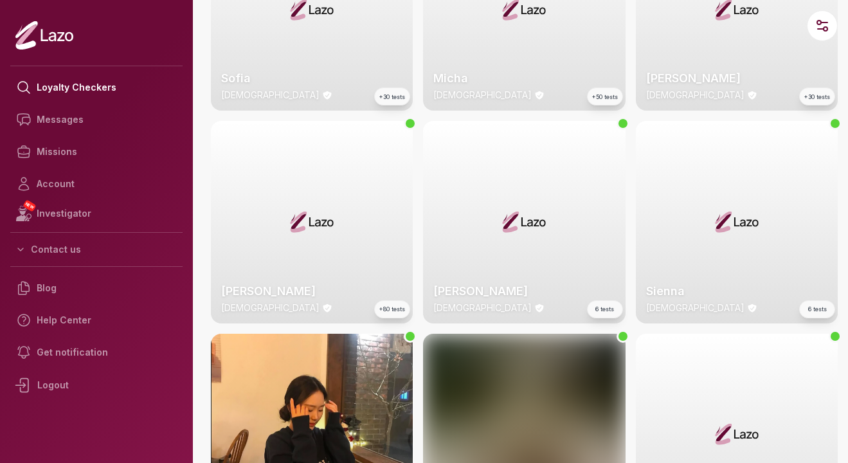
scroll to position [1208, 0]
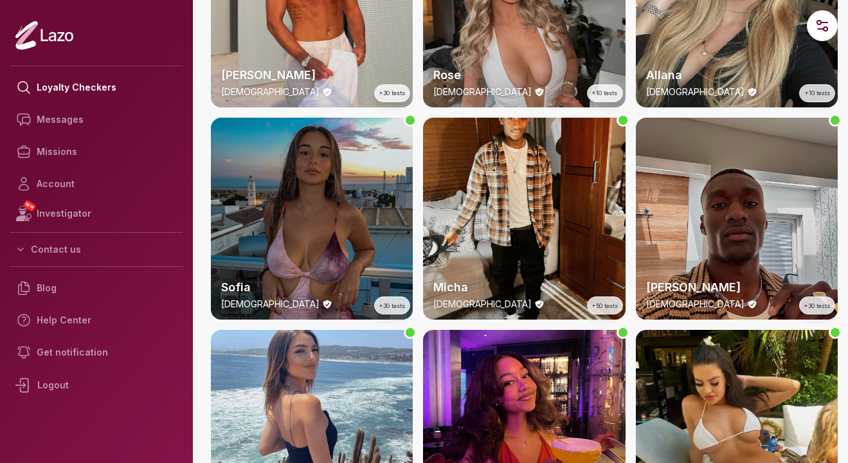
click at [372, 201] on div "Sofia [DEMOGRAPHIC_DATA] +30 tests" at bounding box center [312, 219] width 202 height 202
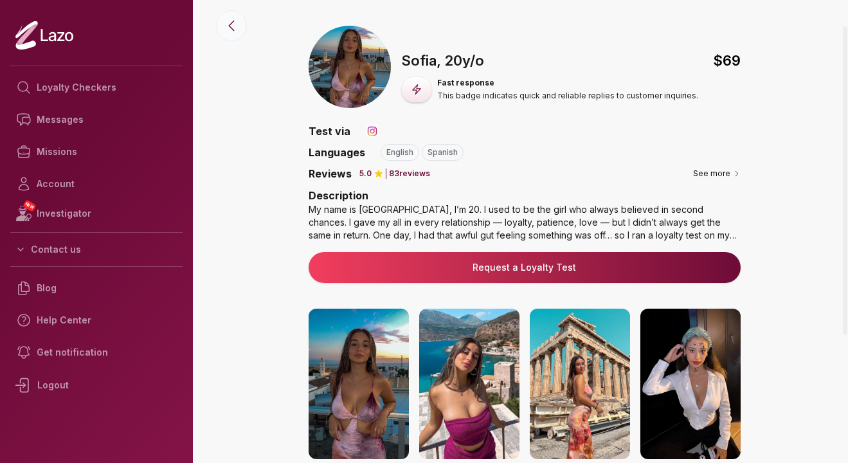
click at [237, 23] on icon at bounding box center [231, 25] width 15 height 15
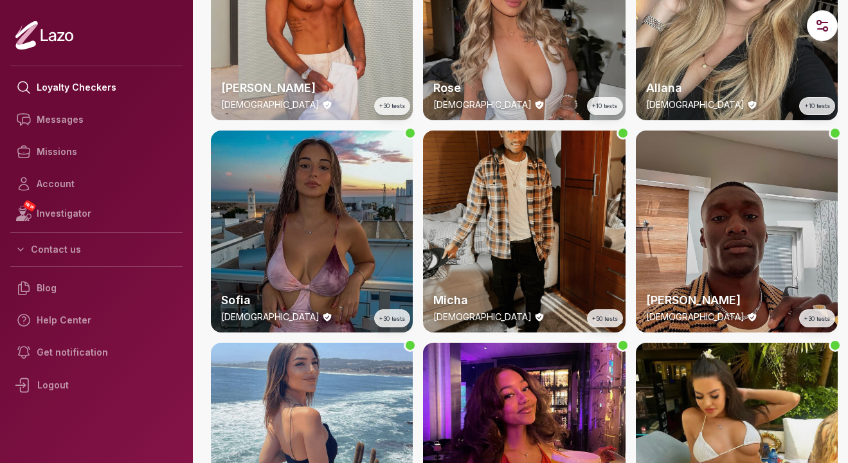
scroll to position [726, 0]
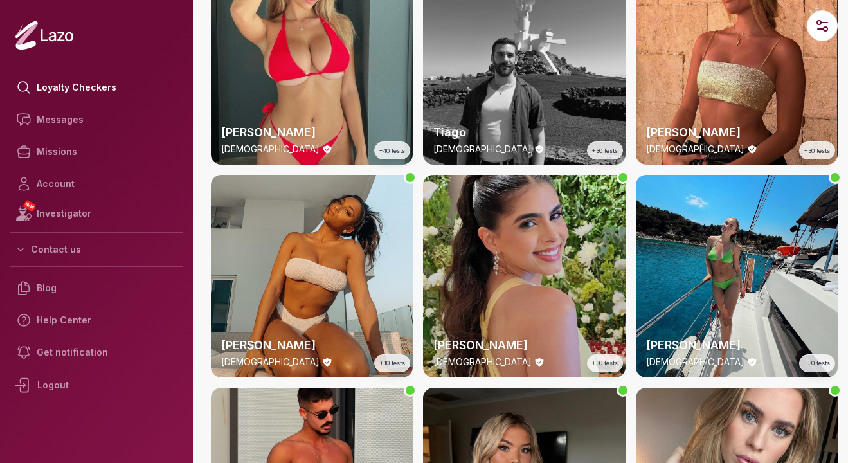
click at [517, 241] on div "[PERSON_NAME] [DEMOGRAPHIC_DATA] +30 tests" at bounding box center [524, 276] width 202 height 202
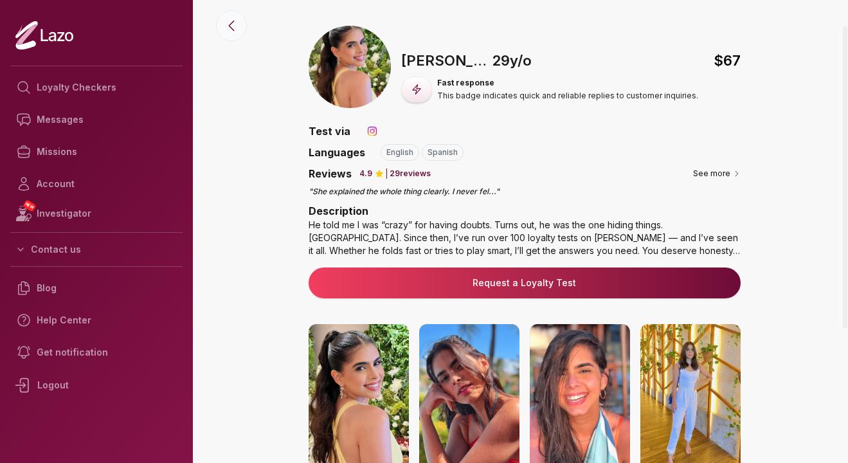
click at [233, 32] on icon at bounding box center [231, 25] width 15 height 15
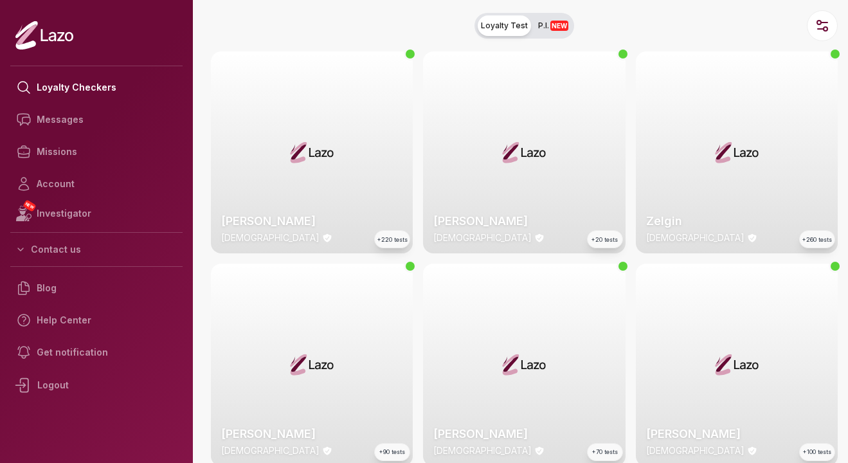
scroll to position [770, 0]
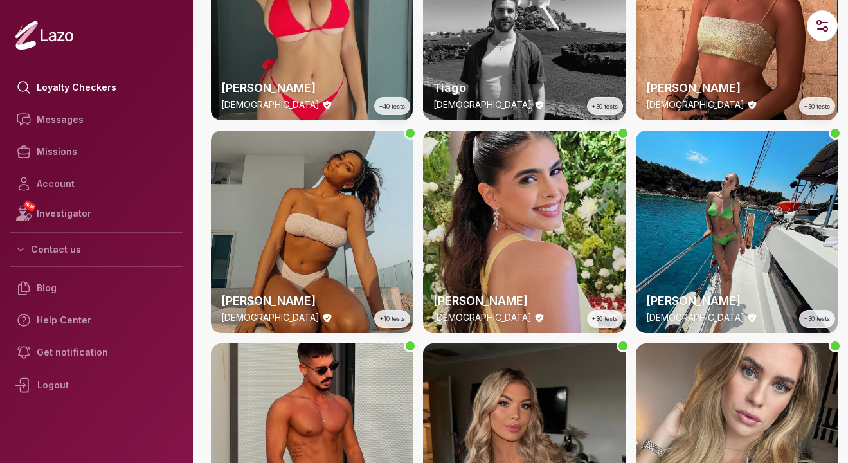
click at [354, 172] on div "[PERSON_NAME] [DEMOGRAPHIC_DATA] +10 tests" at bounding box center [312, 232] width 202 height 202
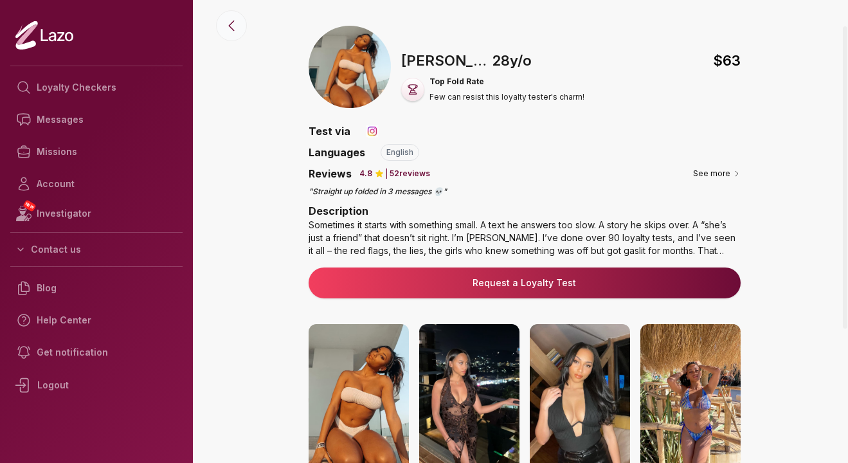
click at [239, 28] on button at bounding box center [231, 25] width 31 height 31
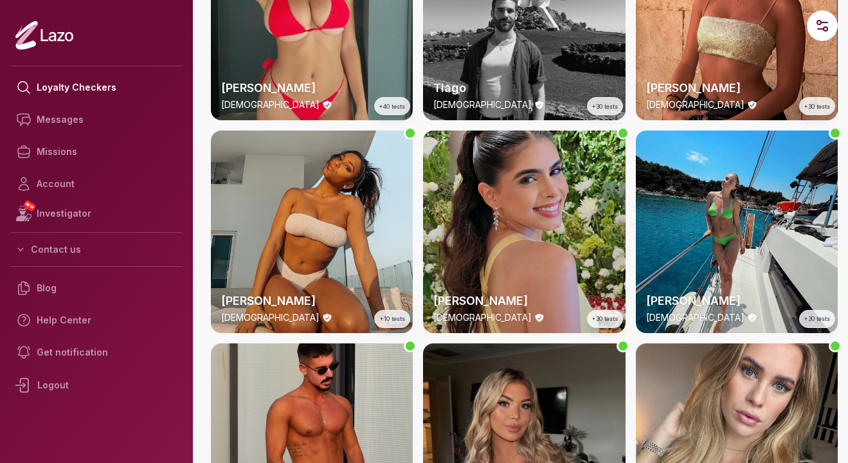
scroll to position [350, 0]
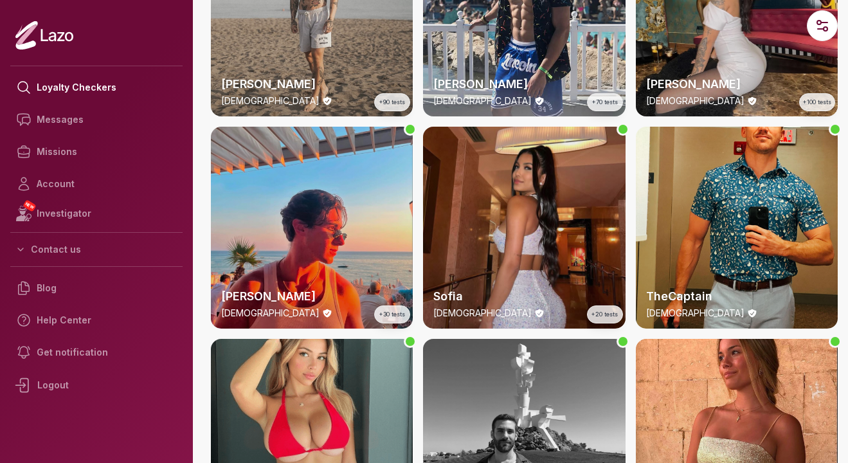
click at [502, 197] on div "Sofia [DEMOGRAPHIC_DATA] +20 tests" at bounding box center [524, 228] width 202 height 202
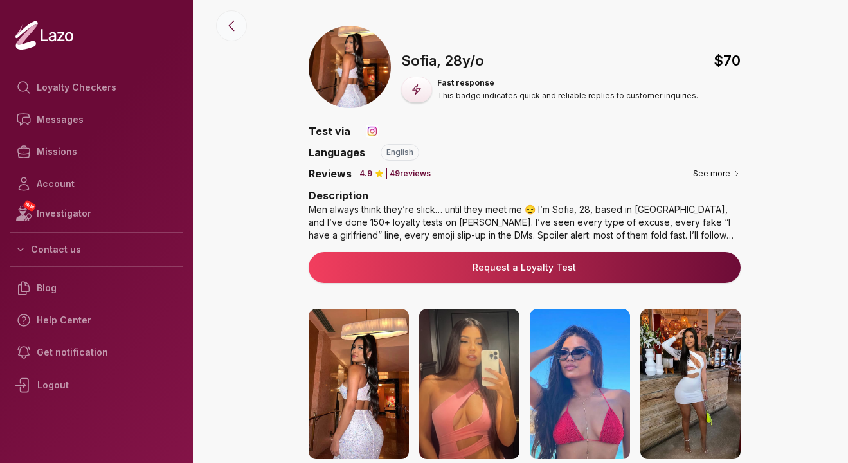
click at [239, 28] on button at bounding box center [231, 25] width 31 height 31
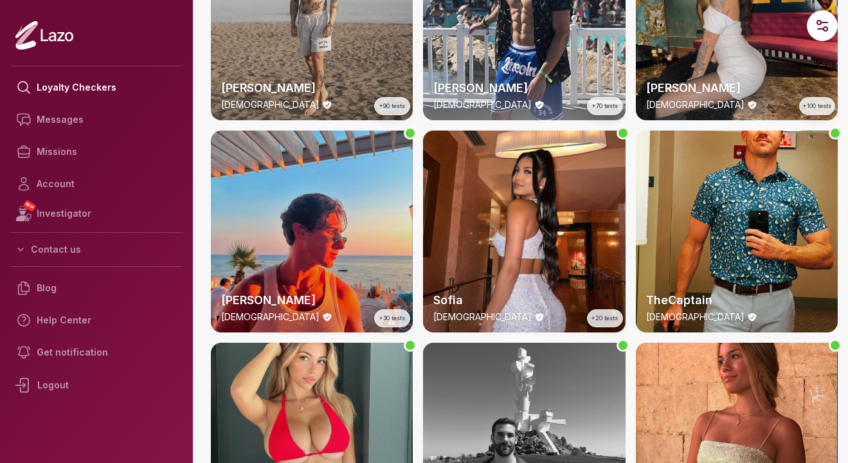
scroll to position [218, 0]
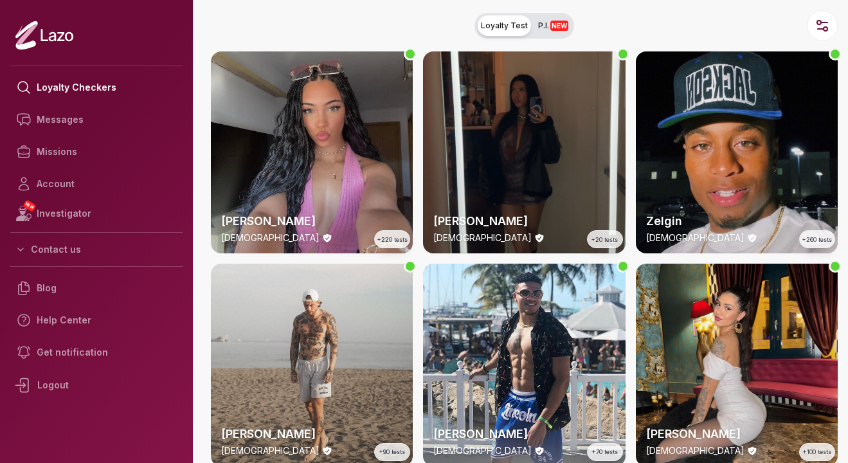
click at [304, 340] on div "[PERSON_NAME] [DEMOGRAPHIC_DATA] +90 tests" at bounding box center [312, 365] width 202 height 202
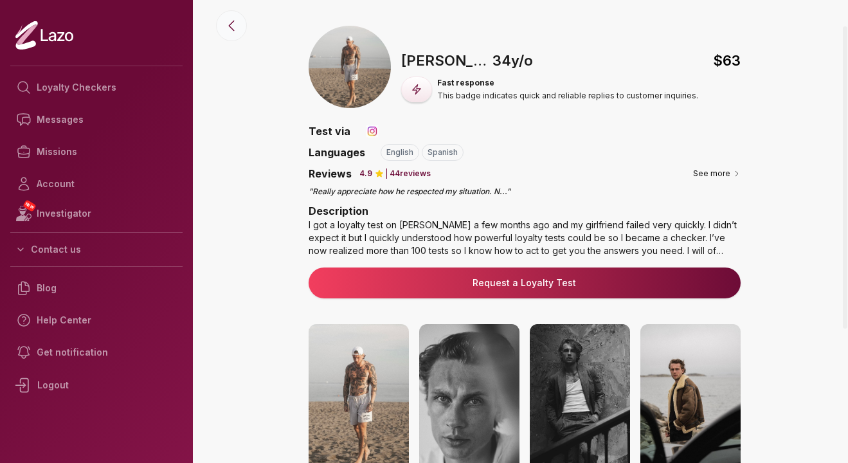
click at [228, 32] on icon at bounding box center [231, 25] width 15 height 15
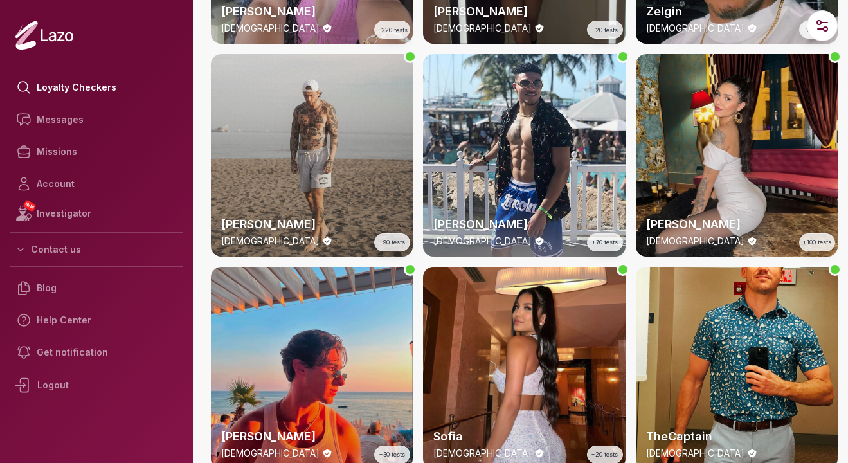
scroll to position [306, 0]
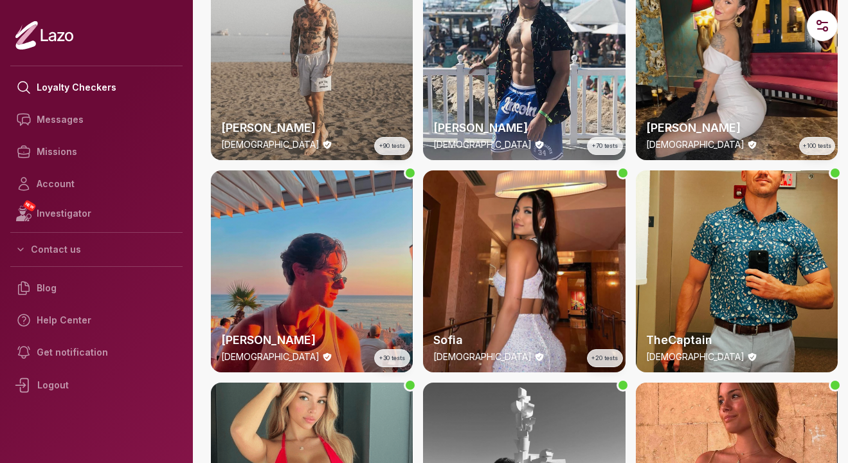
click at [348, 316] on div "[PERSON_NAME] [DEMOGRAPHIC_DATA] +30 tests" at bounding box center [312, 271] width 202 height 202
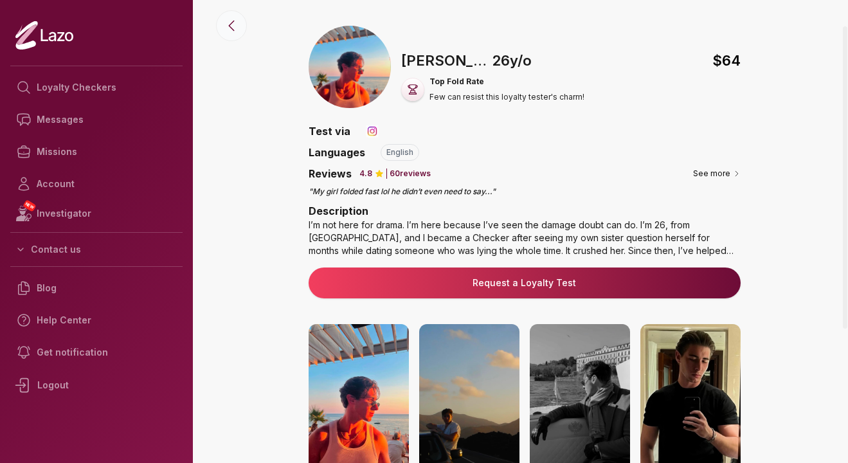
click at [229, 36] on button at bounding box center [231, 25] width 31 height 31
